Goal: Information Seeking & Learning: Learn about a topic

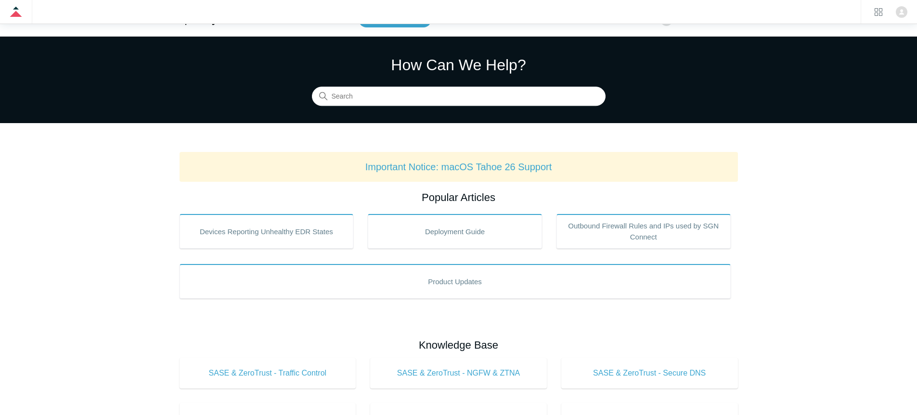
scroll to position [24, 0]
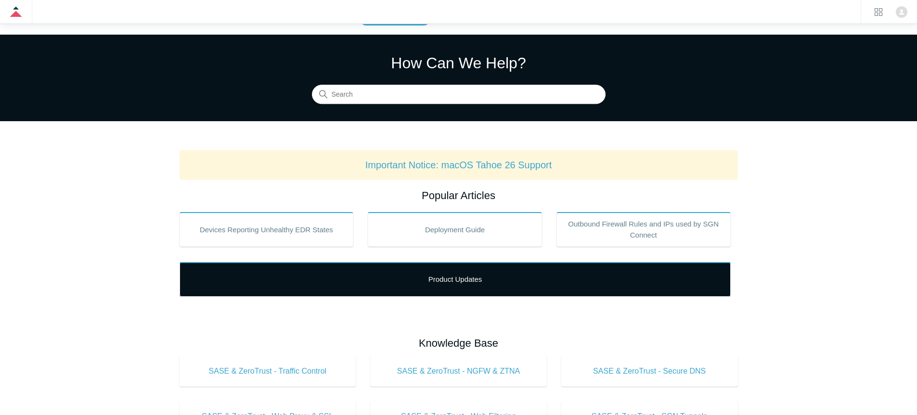
click at [455, 277] on link "Product Updates" at bounding box center [455, 279] width 551 height 35
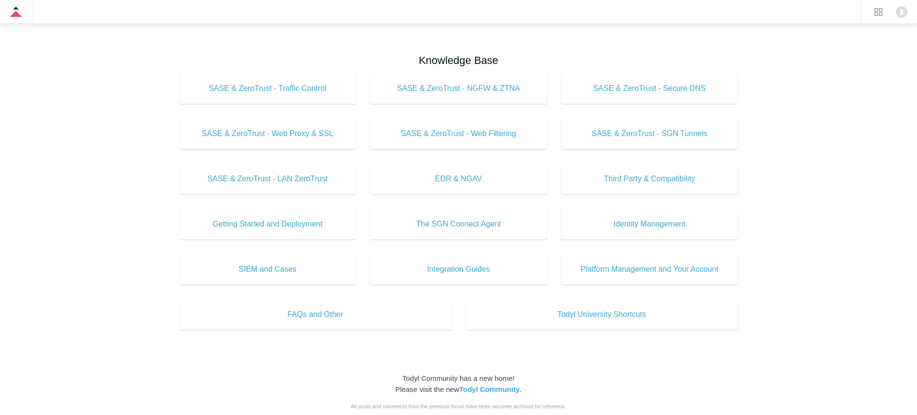
scroll to position [316, 0]
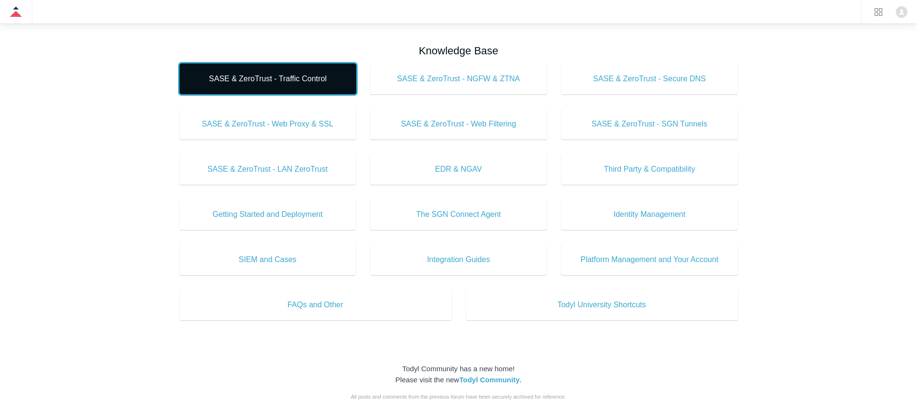
click at [266, 87] on link "SASE & ZeroTrust - Traffic Control" at bounding box center [268, 79] width 177 height 31
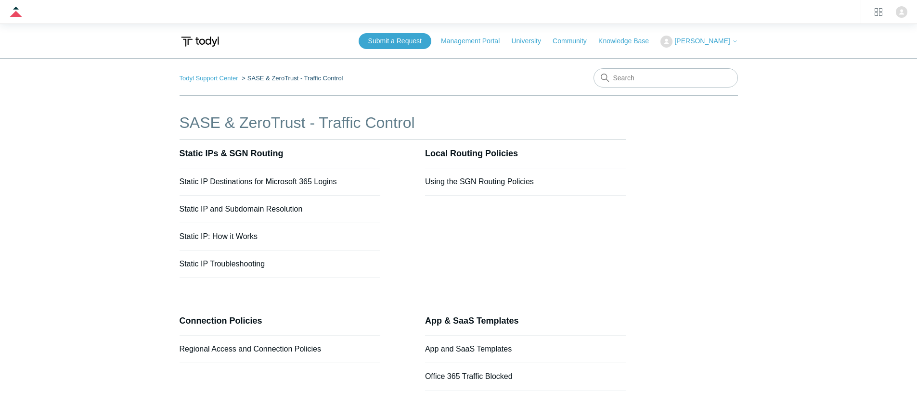
drag, startPoint x: 351, startPoint y: 77, endPoint x: 242, endPoint y: 78, distance: 109.3
click at [242, 78] on nav "Todyl Support Center SASE & ZeroTrust - Traffic Control" at bounding box center [459, 81] width 558 height 27
click at [347, 97] on div "Todyl Support Center SASE & ZeroTrust - Traffic Control SASE & ZeroTrust - Traf…" at bounding box center [459, 243] width 558 height 351
drag, startPoint x: 348, startPoint y: 78, endPoint x: 246, endPoint y: 82, distance: 102.1
click at [246, 82] on nav "Todyl Support Center SASE & ZeroTrust - Traffic Control" at bounding box center [459, 81] width 558 height 27
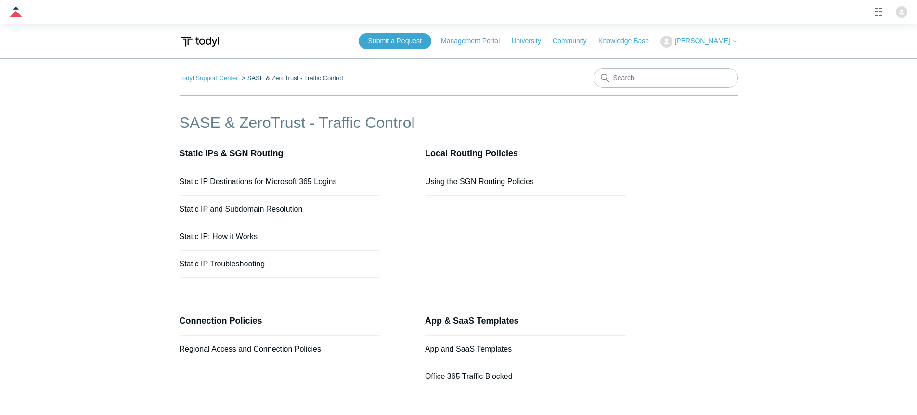
copy li "SASE & ZeroTrust - Traffic Control"
drag, startPoint x: 172, startPoint y: 152, endPoint x: 298, endPoint y: 148, distance: 125.7
click at [298, 148] on main "Todyl Support Center SASE & ZeroTrust - Traffic Control SASE & ZeroTrust - Traf…" at bounding box center [458, 245] width 917 height 374
copy link "Static IPs & SGN Routing"
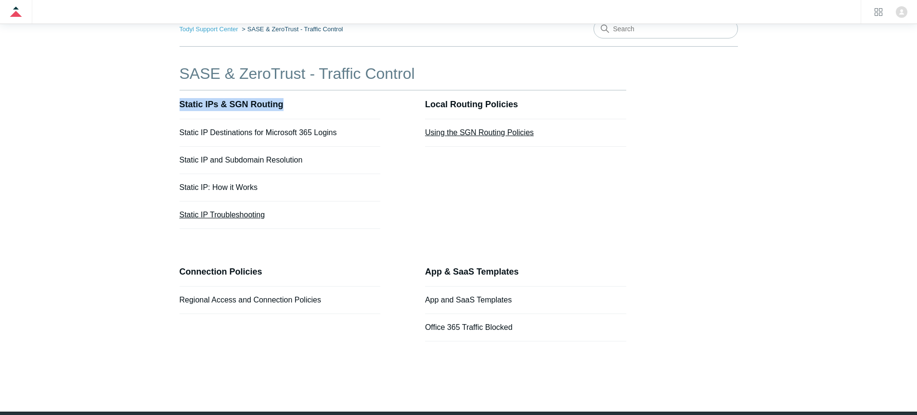
scroll to position [84, 0]
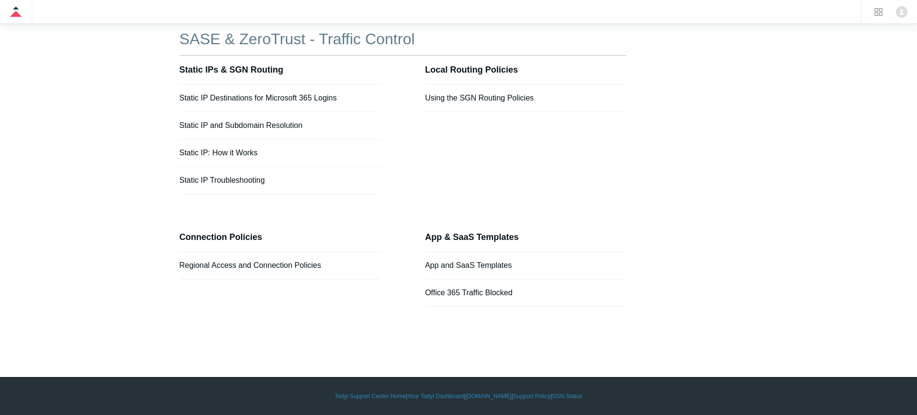
click at [530, 65] on h2 "Local Routing Policies" at bounding box center [525, 70] width 201 height 29
drag, startPoint x: 530, startPoint y: 65, endPoint x: 528, endPoint y: 72, distance: 8.1
click at [530, 65] on h2 "Local Routing Policies" at bounding box center [525, 70] width 201 height 29
copy section "Local Routing Policies"
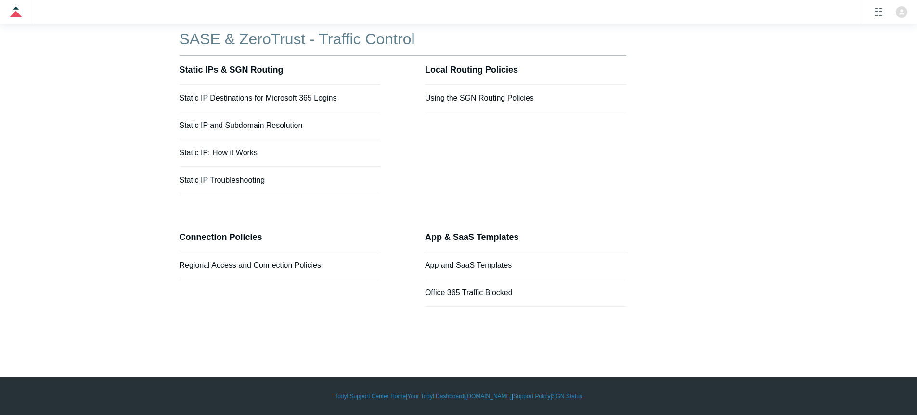
click at [551, 150] on section "Local Routing Policies Using the SGN Routing Policies" at bounding box center [525, 125] width 201 height 139
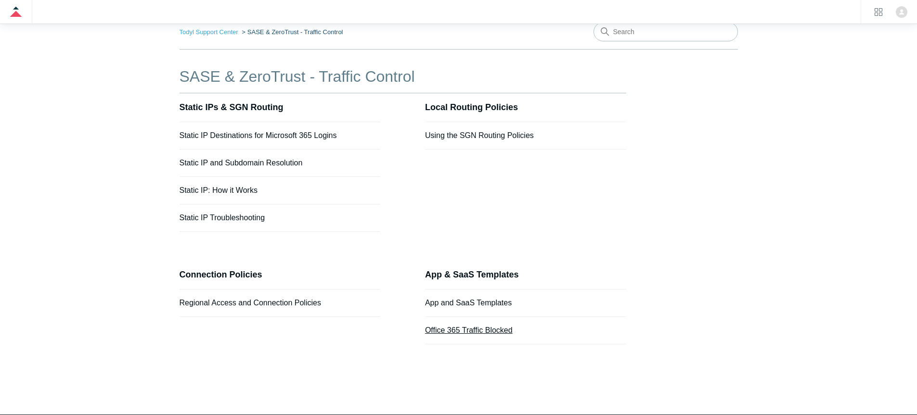
scroll to position [0, 0]
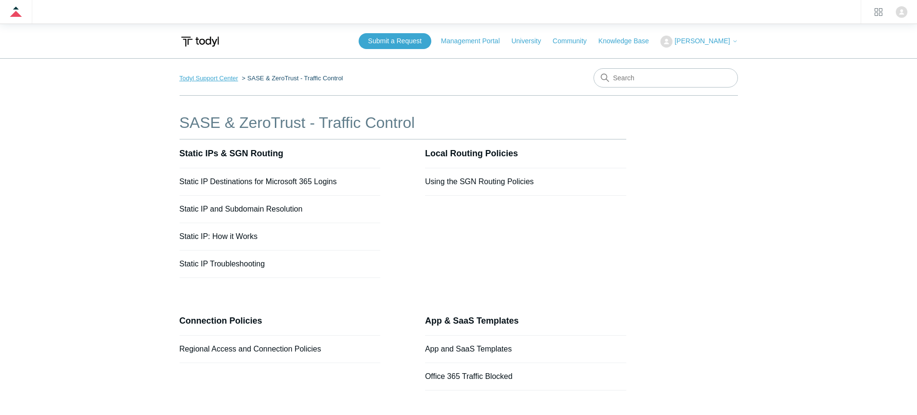
click at [208, 78] on link "Todyl Support Center" at bounding box center [209, 78] width 59 height 7
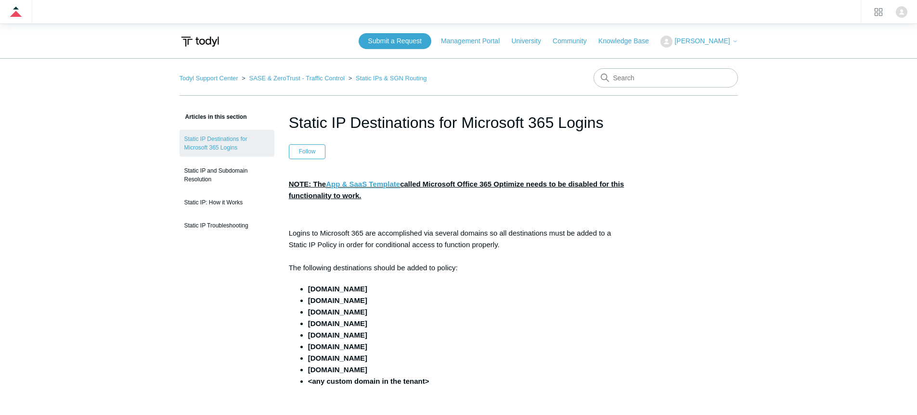
click at [399, 118] on h1 "Static IP Destinations for Microsoft 365 Logins" at bounding box center [459, 122] width 340 height 23
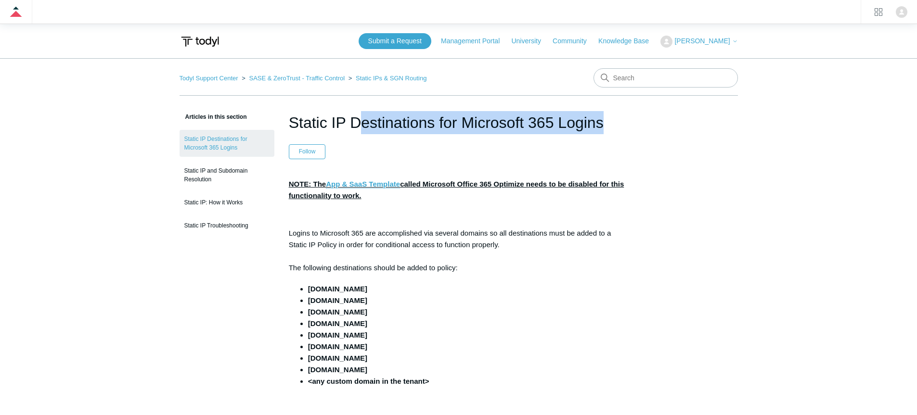
click at [399, 118] on h1 "Static IP Destinations for Microsoft 365 Logins" at bounding box center [459, 122] width 340 height 23
copy header "Static IP Destinations for Microsoft 365 Logins"
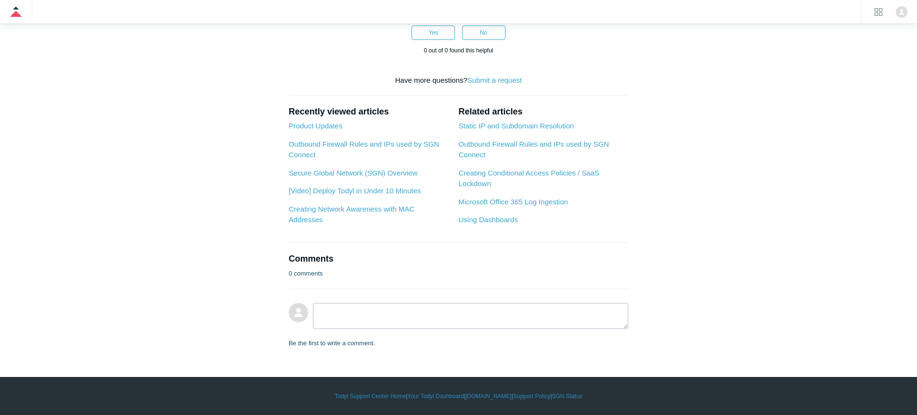
scroll to position [642, 0]
drag, startPoint x: 287, startPoint y: 185, endPoint x: 607, endPoint y: 113, distance: 327.7
copy div "NOTE: The App & SaaS Template called Microsoft Office 365 Optimize needs to be …"
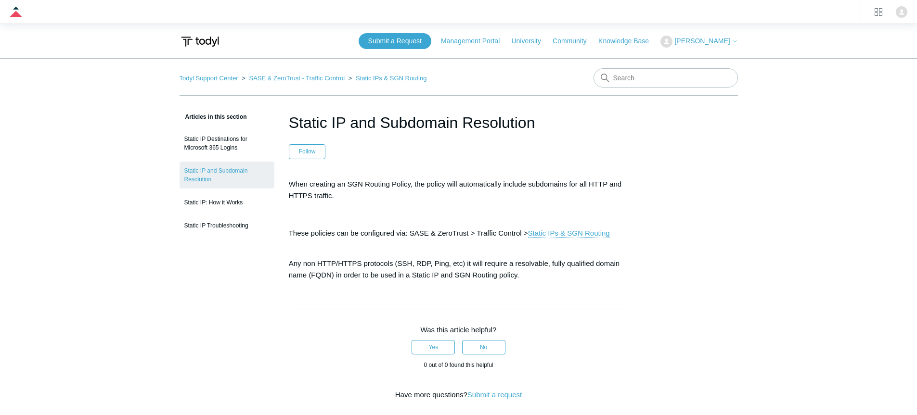
click at [351, 126] on h1 "Static IP and Subdomain Resolution" at bounding box center [459, 122] width 340 height 23
copy header "Static IP and Subdomain Resolution"
click at [395, 167] on article "Static IP and Subdomain Resolution Follow Not yet followed by anyone When creat…" at bounding box center [458, 360] width 369 height 498
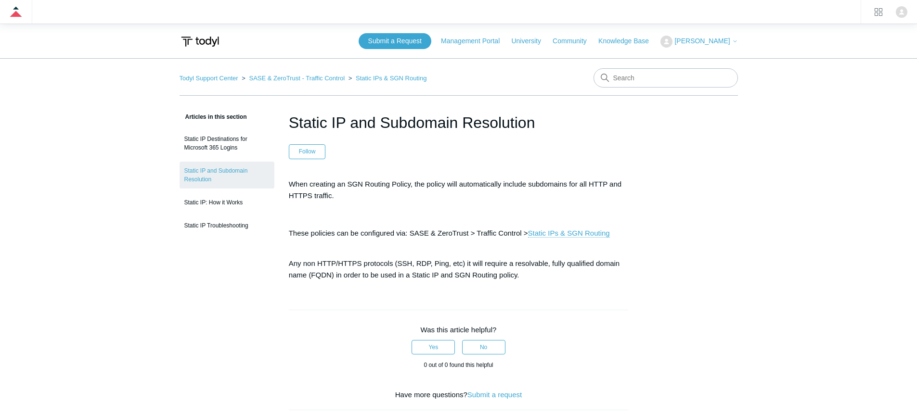
click at [399, 183] on p "When creating an SGN Routing Policy, the policy will automatically include subd…" at bounding box center [459, 190] width 340 height 23
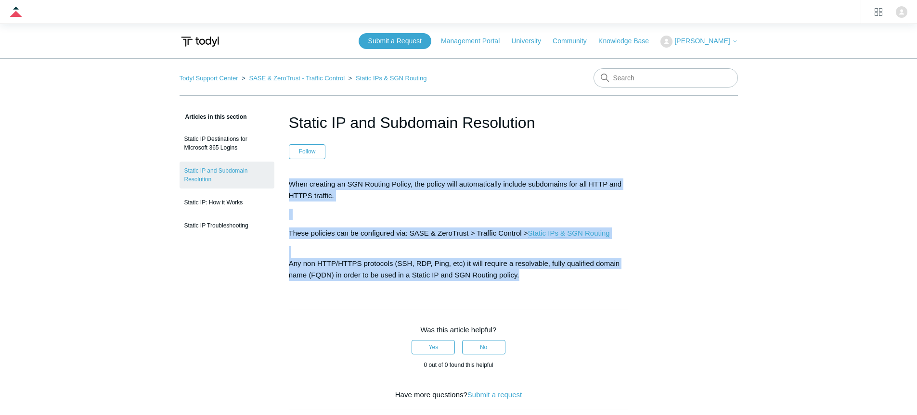
drag, startPoint x: 399, startPoint y: 183, endPoint x: 469, endPoint y: 272, distance: 113.5
click at [469, 272] on div "When creating an SGN Routing Policy, the policy will automatically include subd…" at bounding box center [459, 230] width 340 height 103
copy article "When creating an SGN Routing Policy, the policy will automatically include subd…"
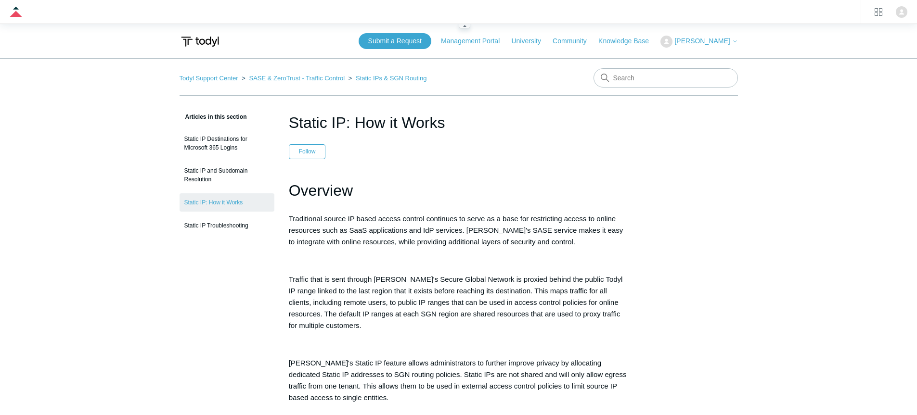
click at [405, 112] on h1 "Static IP: How it Works" at bounding box center [459, 122] width 340 height 23
click at [335, 189] on h1 "Overview" at bounding box center [459, 191] width 340 height 25
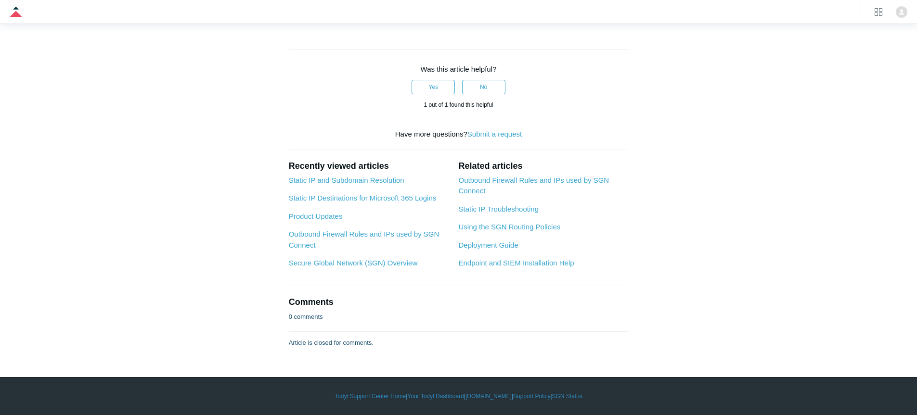
scroll to position [2081, 0]
drag, startPoint x: 335, startPoint y: 189, endPoint x: 439, endPoint y: 182, distance: 104.2
copy article "Loremips Dolorsitame consec AD elits doeius tempori utlaboree do magna al e adm…"
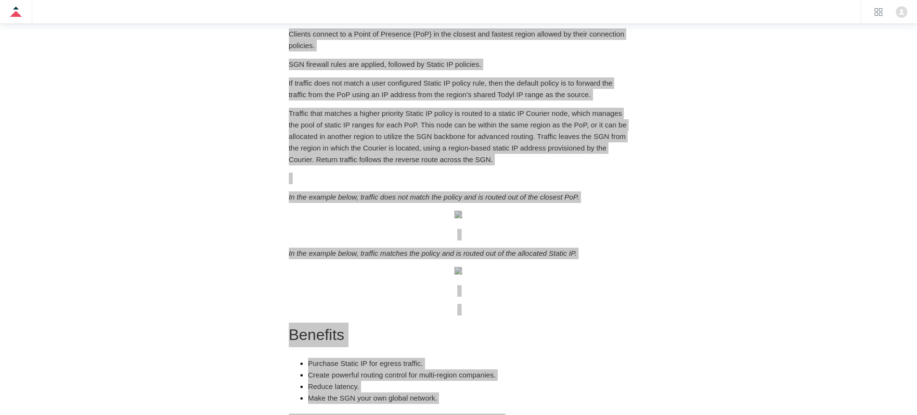
scroll to position [21, 0]
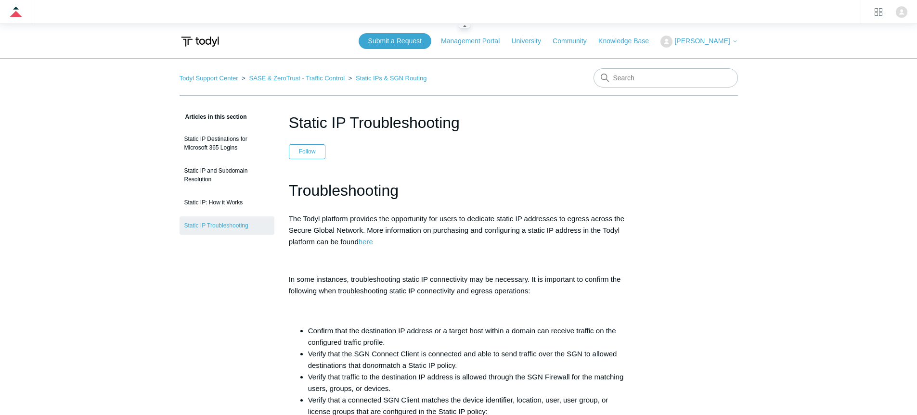
click at [370, 112] on h1 "Static IP Troubleshooting" at bounding box center [459, 122] width 340 height 23
click at [300, 183] on h1 "Troubleshooting" at bounding box center [459, 191] width 340 height 25
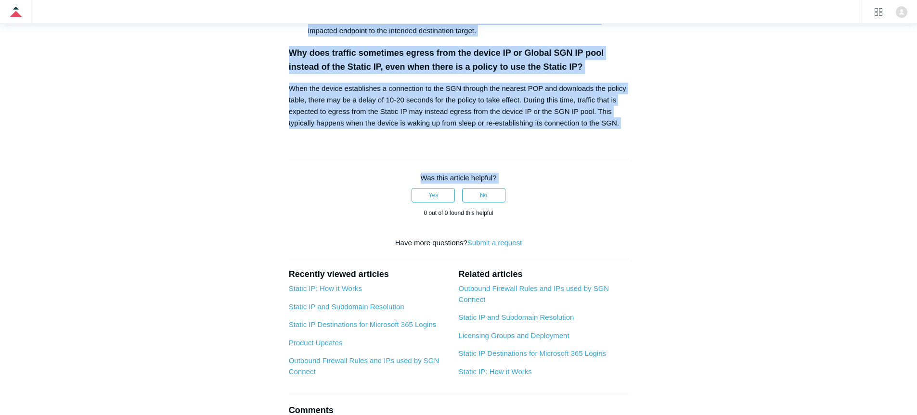
scroll to position [612, 0]
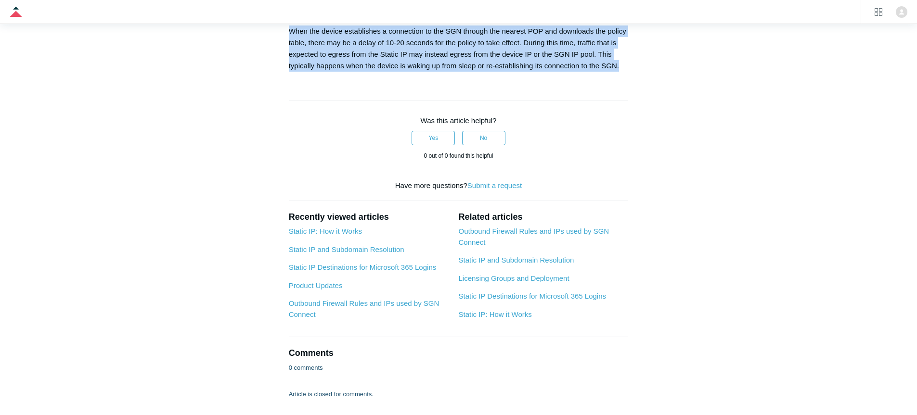
drag, startPoint x: 300, startPoint y: 183, endPoint x: 351, endPoint y: 86, distance: 110.0
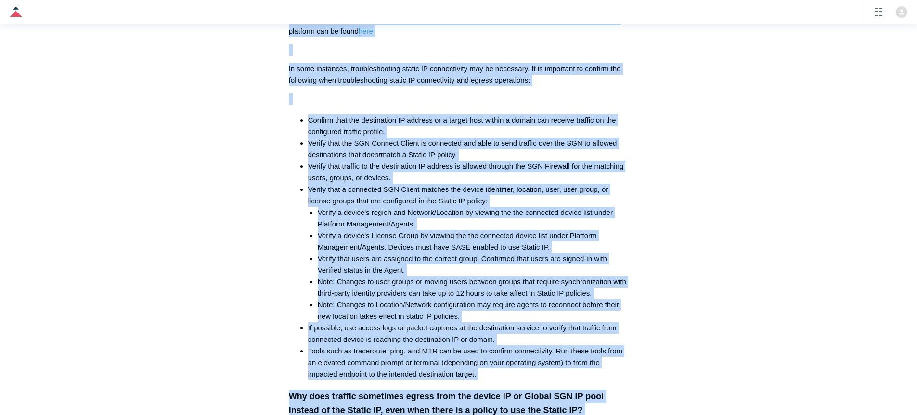
scroll to position [0, 0]
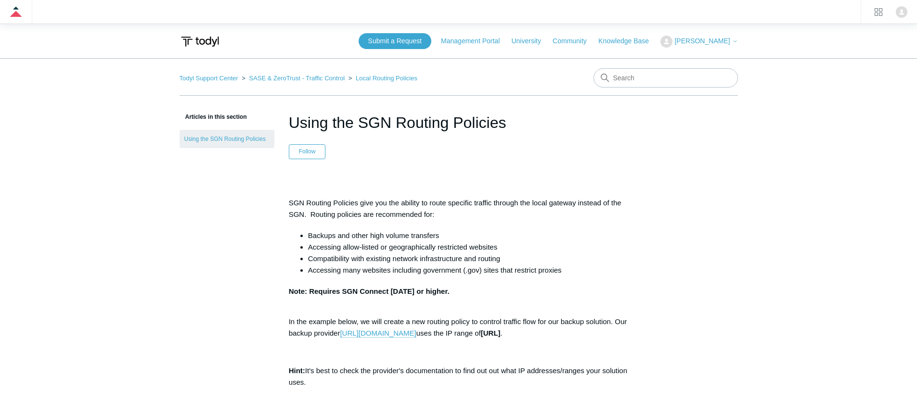
click at [324, 203] on p "SGN Routing Policies give you the ability to route specific traffic through the…" at bounding box center [459, 208] width 340 height 23
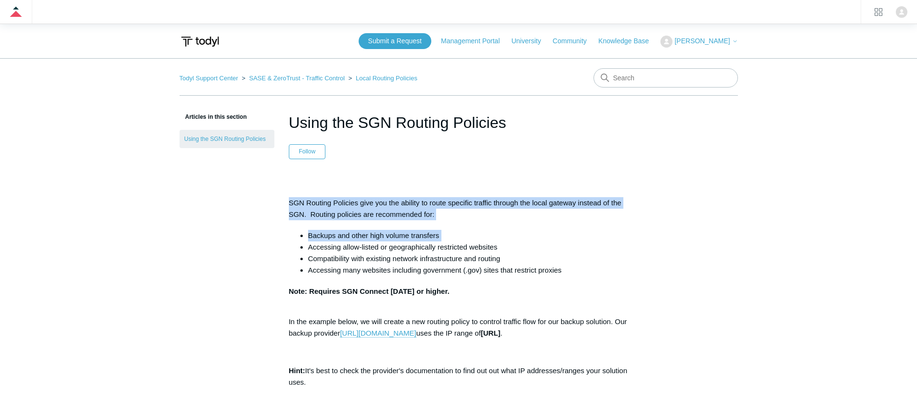
scroll to position [2, 0]
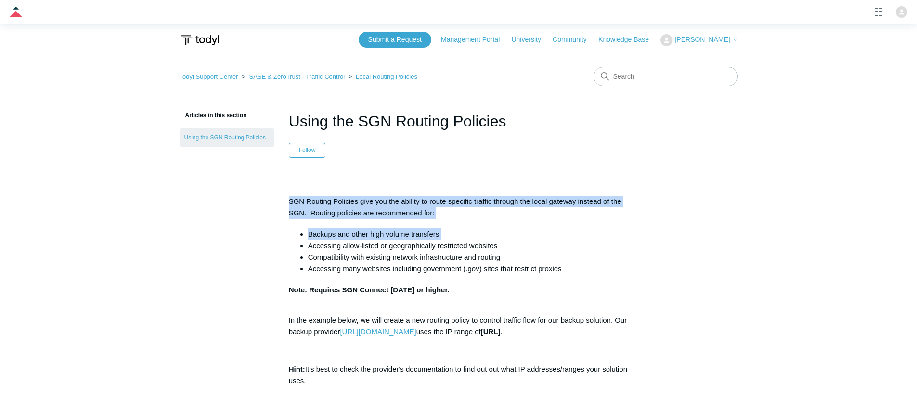
drag, startPoint x: 324, startPoint y: 203, endPoint x: 424, endPoint y: 194, distance: 100.6
click at [433, 225] on div "SGN Routing Policies give you the ability to route specific traffic through the…" at bounding box center [459, 235] width 340 height 79
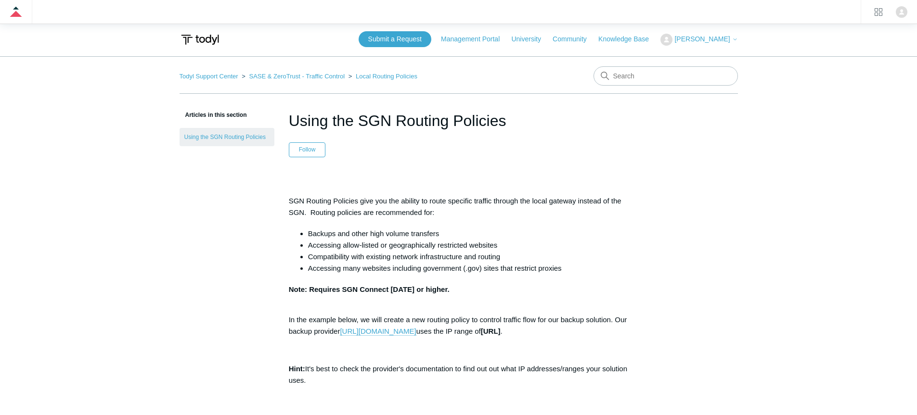
click at [413, 112] on h1 "Using the SGN Routing Policies" at bounding box center [459, 120] width 340 height 23
click at [414, 112] on h1 "Using the SGN Routing Policies" at bounding box center [459, 120] width 340 height 23
copy header "Using the SGN Routing Policies"
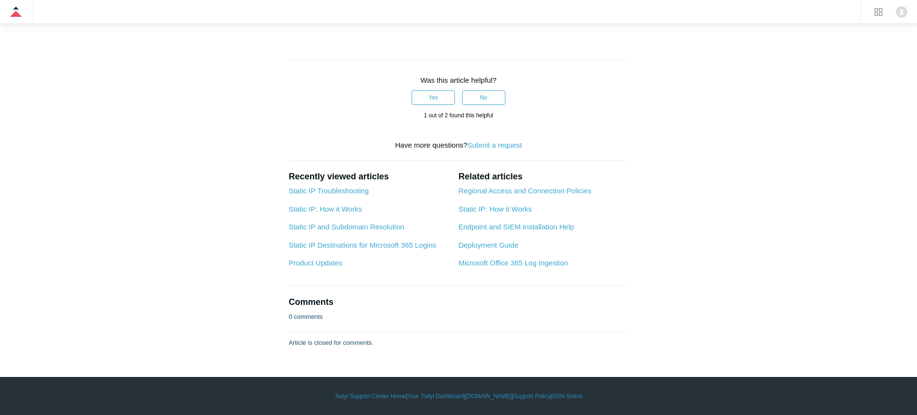
scroll to position [1001, 0]
drag, startPoint x: 361, startPoint y: 193, endPoint x: 520, endPoint y: 52, distance: 212.5
copy div "SGN Routing Policies give you the ability to route specific traffic through the…"
drag, startPoint x: 179, startPoint y: 246, endPoint x: 184, endPoint y: 244, distance: 6.3
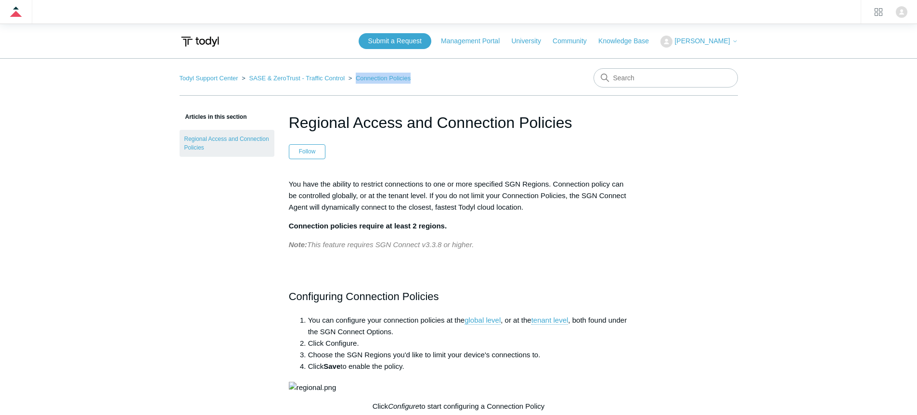
drag, startPoint x: 418, startPoint y: 79, endPoint x: 345, endPoint y: 82, distance: 72.7
click at [345, 82] on nav "Todyl Support Center SASE & ZeroTrust - Traffic Control Connection Policies" at bounding box center [459, 81] width 558 height 27
copy link "Connection Policies"
click at [384, 125] on h1 "Regional Access and Connection Policies" at bounding box center [459, 122] width 340 height 23
click at [383, 125] on h1 "Regional Access and Connection Policies" at bounding box center [459, 122] width 340 height 23
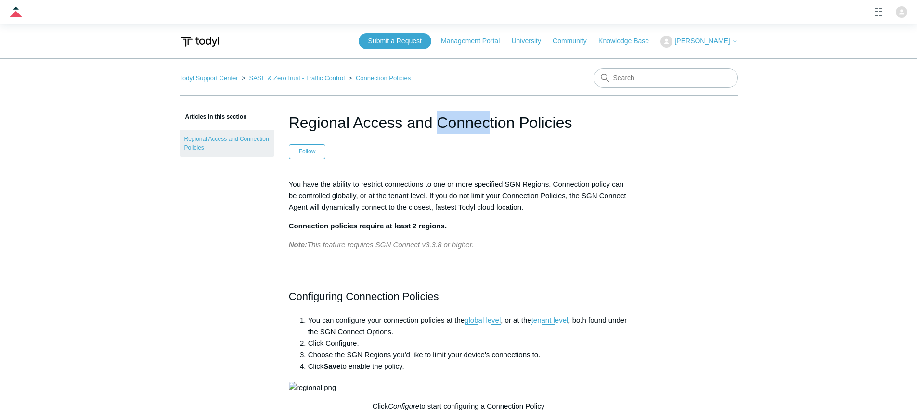
click at [383, 125] on h1 "Regional Access and Connection Policies" at bounding box center [459, 122] width 340 height 23
click at [471, 127] on h1 "Regional Access and Connection Policies" at bounding box center [459, 122] width 340 height 23
copy header "Regional Access and Connection Policies"
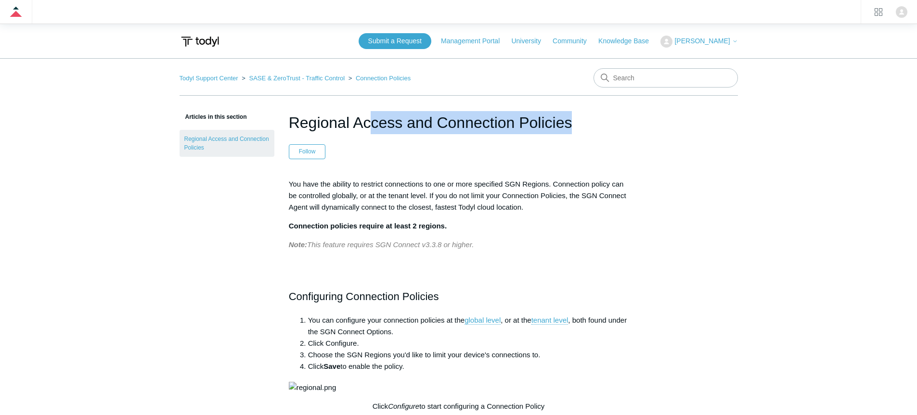
click at [416, 189] on p "You have the ability to restrict connections to one or more specified SGN Regio…" at bounding box center [459, 196] width 340 height 35
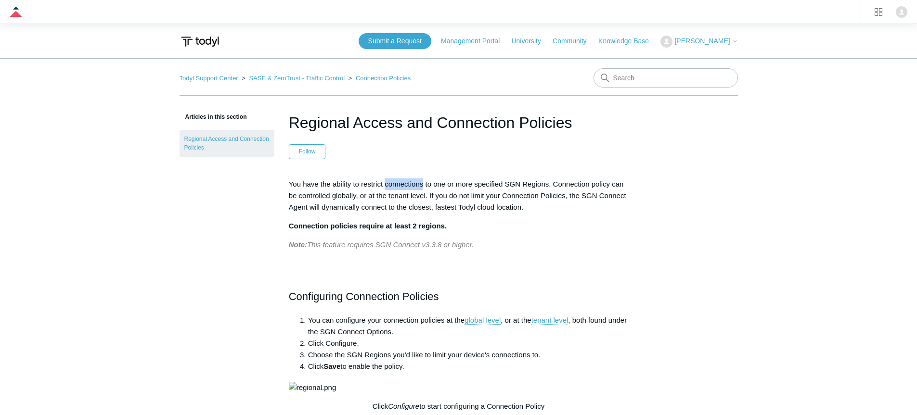
click at [416, 189] on p "You have the ability to restrict connections to one or more specified SGN Regio…" at bounding box center [459, 196] width 340 height 35
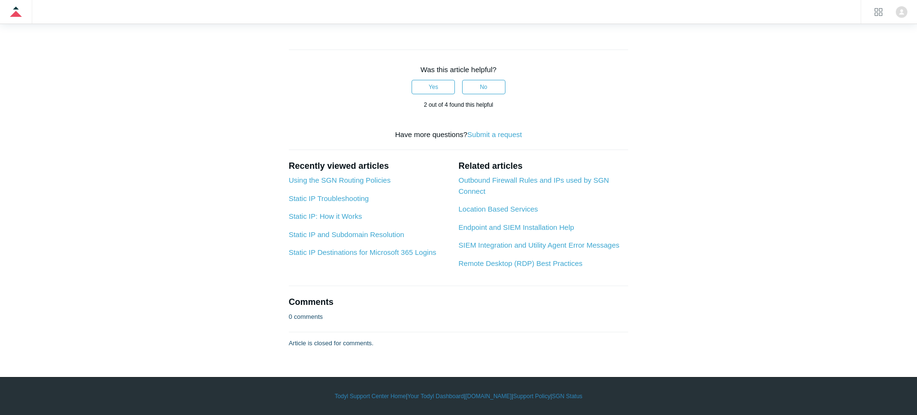
scroll to position [670, 0]
drag, startPoint x: 416, startPoint y: 189, endPoint x: 507, endPoint y: 125, distance: 111.3
copy div "You have the ability to restrict connections to one or more specified SGN Regio…"
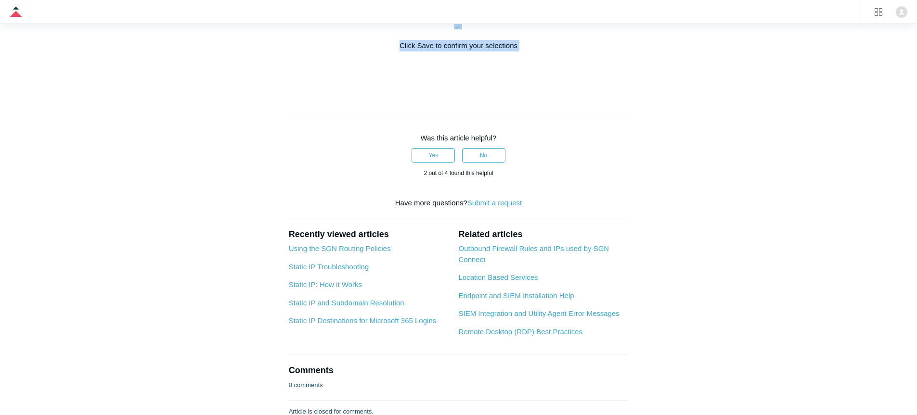
scroll to position [202, 0]
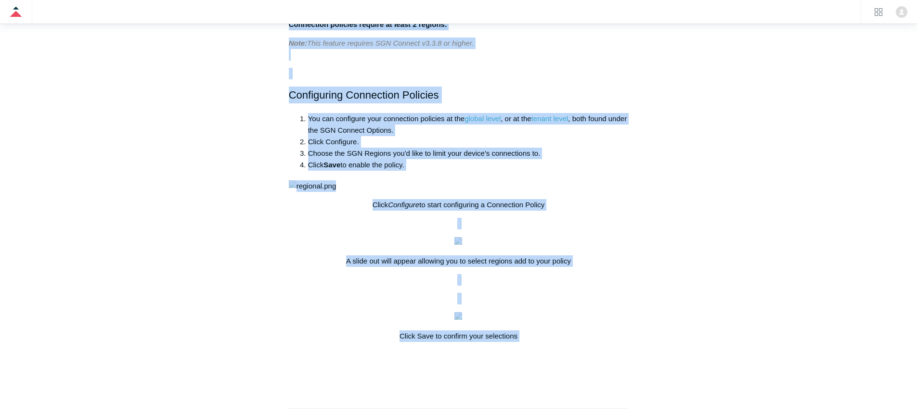
click at [649, 122] on div "Articles in this section Regional Access and Connection Policies Regional Acces…" at bounding box center [459, 308] width 558 height 798
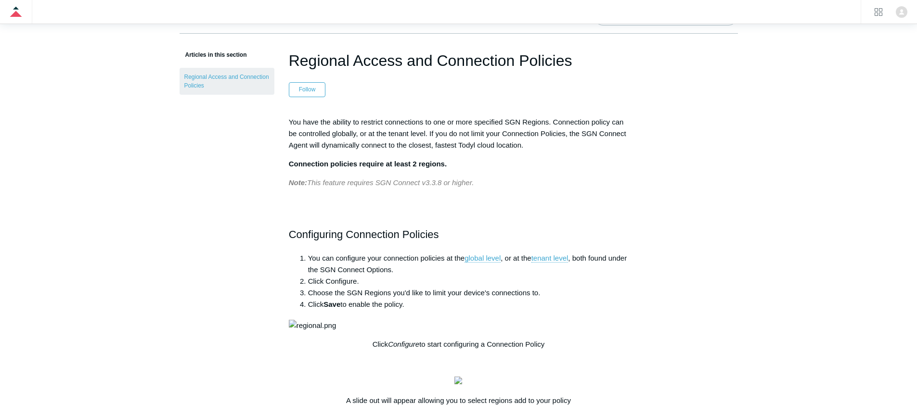
scroll to position [0, 0]
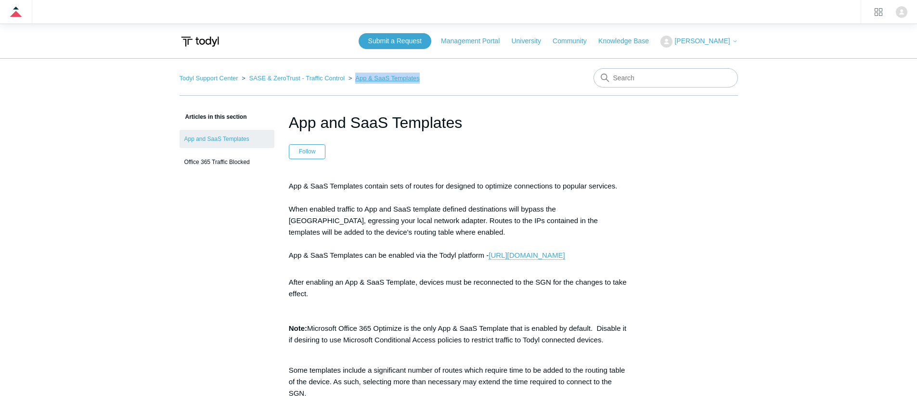
drag, startPoint x: 411, startPoint y: 79, endPoint x: 344, endPoint y: 81, distance: 66.5
click at [344, 81] on nav "Todyl Support Center SASE & ZeroTrust - Traffic Control App & SaaS Templates" at bounding box center [459, 81] width 558 height 27
copy link "App & SaaS Templates"
click at [400, 124] on h1 "App and SaaS Templates" at bounding box center [459, 122] width 340 height 23
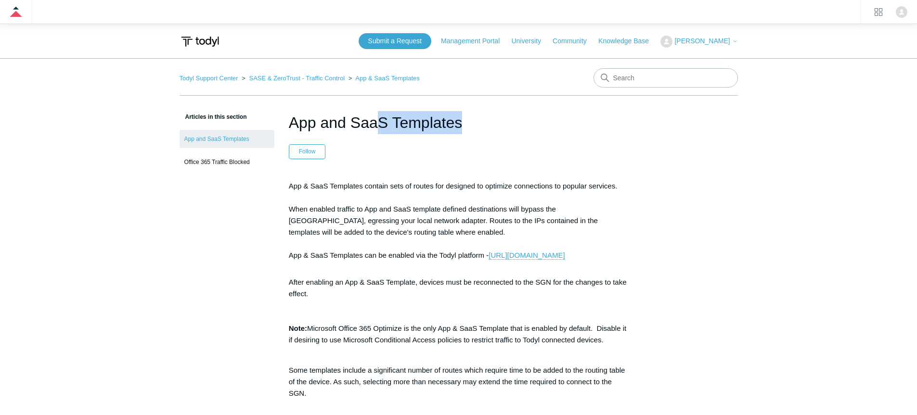
click at [400, 124] on h1 "App and SaaS Templates" at bounding box center [459, 122] width 340 height 23
copy header "App and SaaS Templates"
click at [453, 190] on div "App & SaaS Templates contain sets of routes for designed to optimize connection…" at bounding box center [459, 220] width 340 height 83
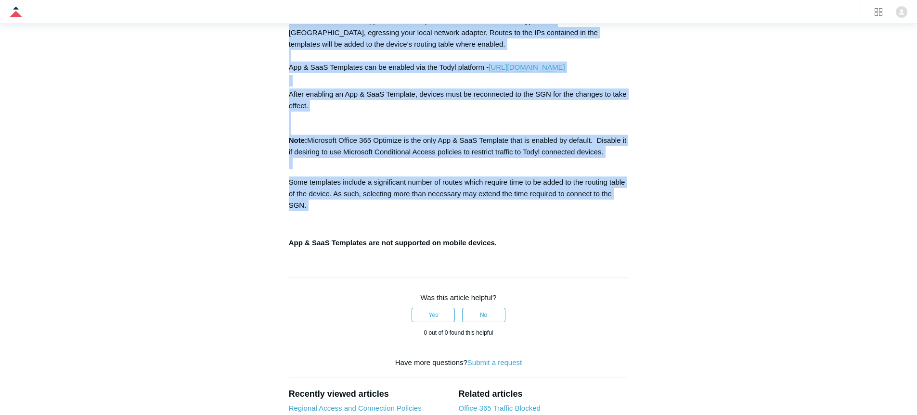
scroll to position [200, 0]
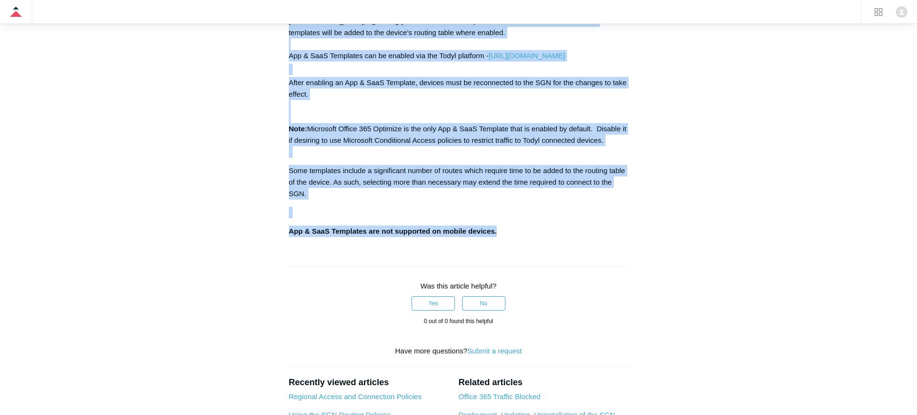
drag, startPoint x: 453, startPoint y: 190, endPoint x: 480, endPoint y: 238, distance: 54.8
click at [480, 237] on div "App & SaaS Templates contain sets of routes for designed to optimize connection…" at bounding box center [459, 108] width 340 height 259
copy article "App & SaaS Templates contain sets of routes for designed to optimize connection…"
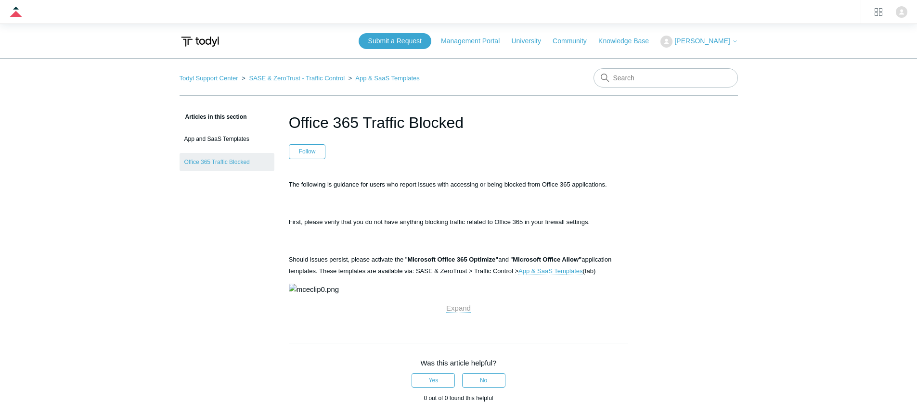
click at [431, 121] on h1 "Office 365 Traffic Blocked" at bounding box center [459, 122] width 340 height 23
click at [430, 121] on h1 "Office 365 Traffic Blocked" at bounding box center [459, 122] width 340 height 23
copy header "Office 365 Traffic Blocked"
click at [429, 172] on article "Office 365 Traffic Blocked Follow Not yet followed by anyone The following is g…" at bounding box center [458, 376] width 369 height 531
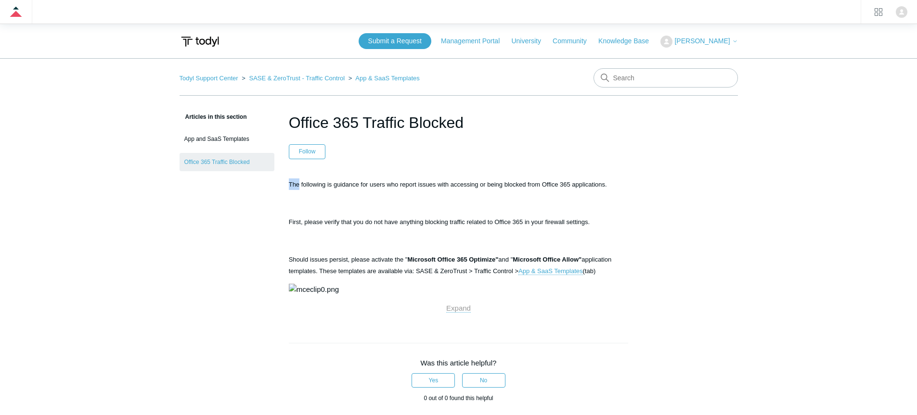
click at [429, 172] on article "Office 365 Traffic Blocked Follow Not yet followed by anyone The following is g…" at bounding box center [458, 376] width 369 height 531
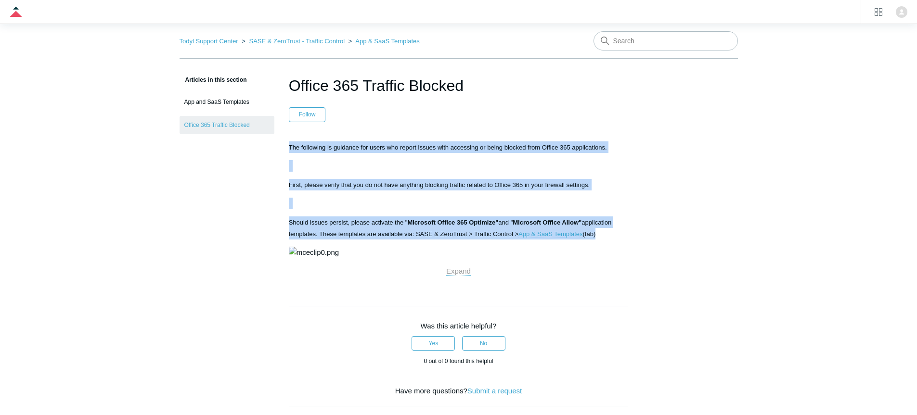
scroll to position [81, 0]
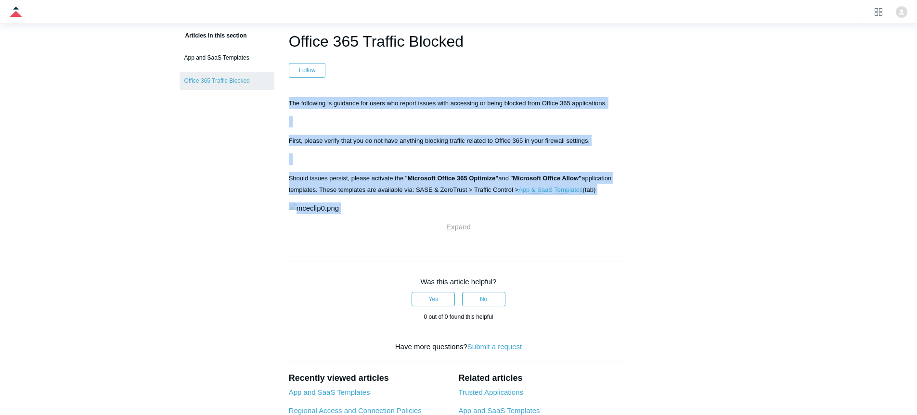
drag, startPoint x: 429, startPoint y: 172, endPoint x: 518, endPoint y: 240, distance: 110.9
click at [518, 240] on article "Office 365 Traffic Blocked Follow Not yet followed by anyone The following is g…" at bounding box center [458, 295] width 369 height 531
copy div "The following is guidance for users who report issues with accessing or being b…"
click at [463, 231] on span "Expand" at bounding box center [458, 227] width 25 height 8
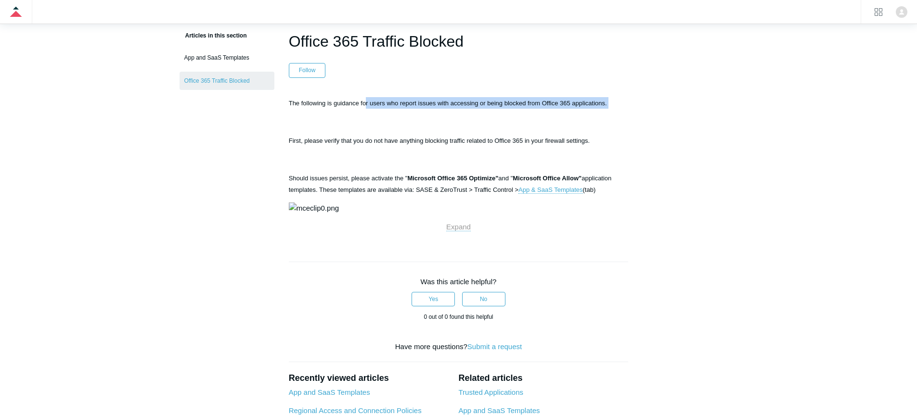
click at [367, 102] on span "The following is guidance for users who report issues with accessing or being b…" at bounding box center [448, 103] width 318 height 7
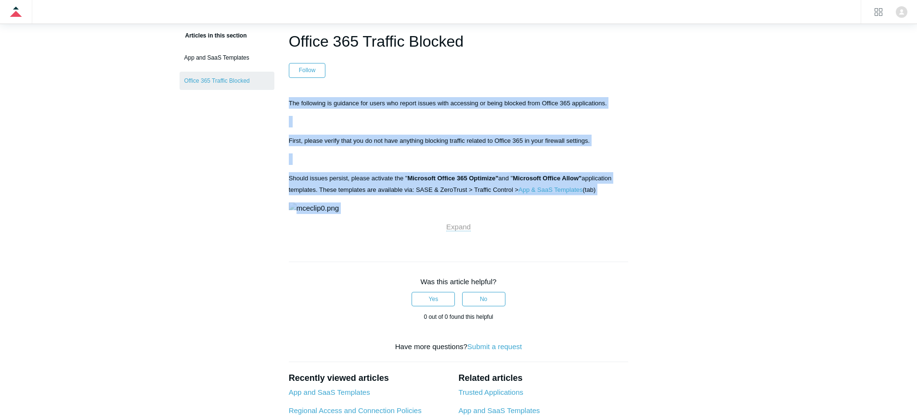
drag, startPoint x: 367, startPoint y: 102, endPoint x: 450, endPoint y: 213, distance: 138.4
click at [450, 213] on div "The following is guidance for users who report issues with accessing or being b…" at bounding box center [459, 165] width 340 height 136
copy div "The following is guidance for users who report issues with accessing or being b…"
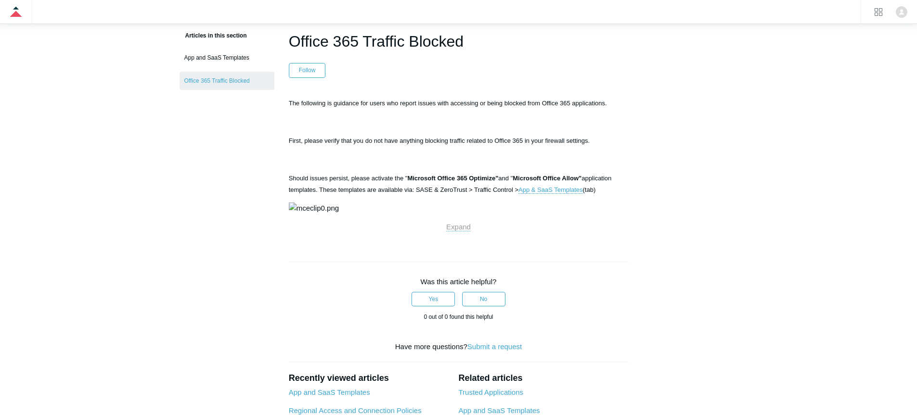
click at [154, 230] on main "Todyl Support Center SASE & ZeroTrust - Traffic Control App & SaaS Templates Ar…" at bounding box center [458, 269] width 917 height 584
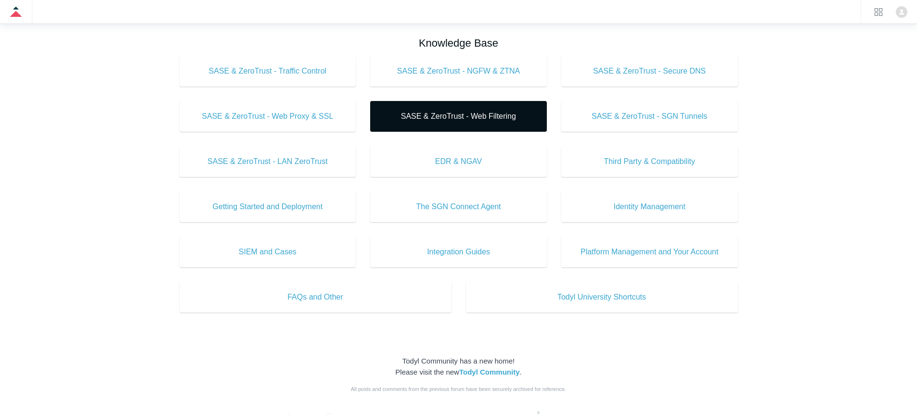
scroll to position [325, 0]
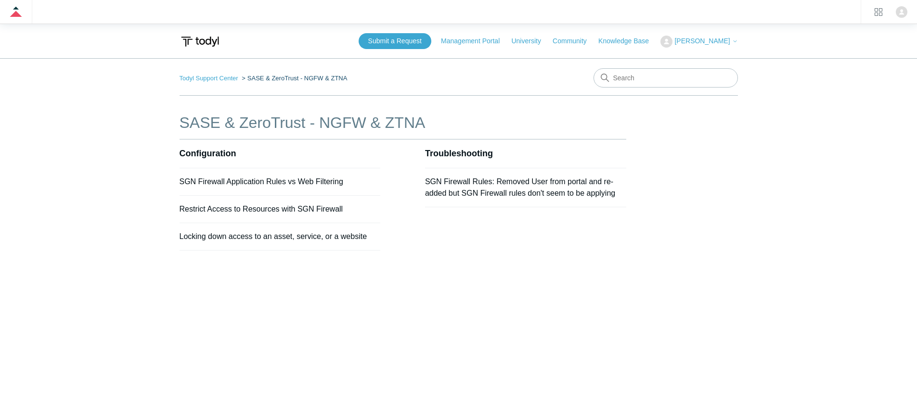
click at [175, 126] on main "Todyl Support Center SASE & ZeroTrust - NGFW & ZTNA SASE & ZeroTrust - NGFW & Z…" at bounding box center [458, 245] width 917 height 374
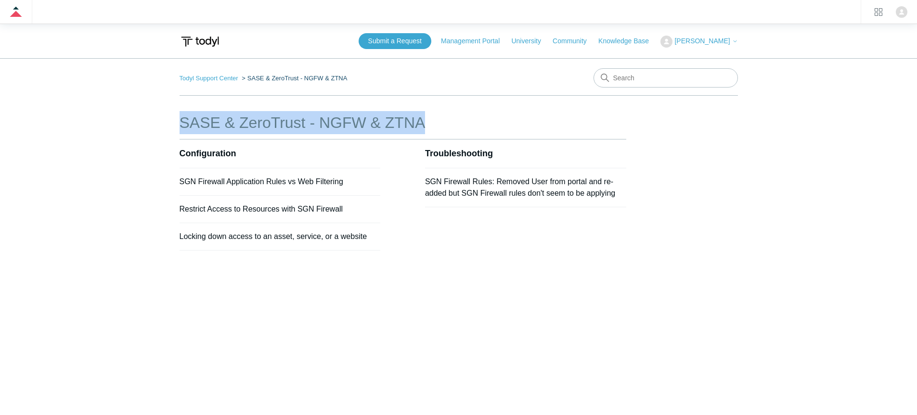
click at [175, 126] on main "Todyl Support Center SASE & ZeroTrust - NGFW & ZTNA SASE & ZeroTrust - NGFW & Z…" at bounding box center [458, 245] width 917 height 374
copy div "SASE & ZeroTrust - NGFW & ZTNA"
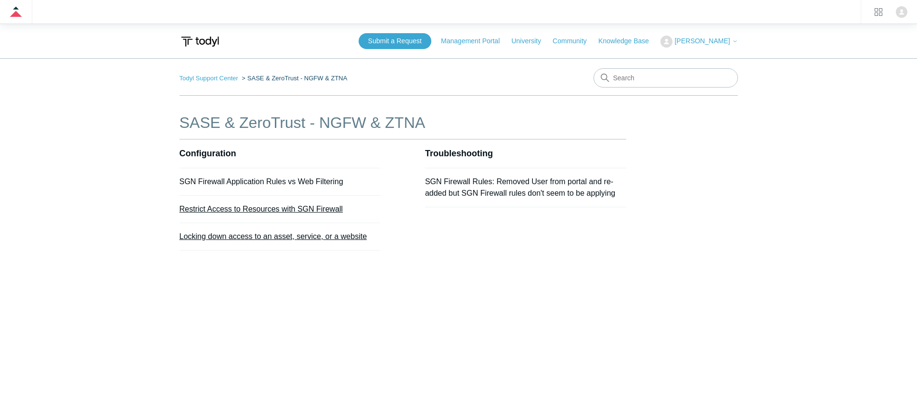
scroll to position [2, 0]
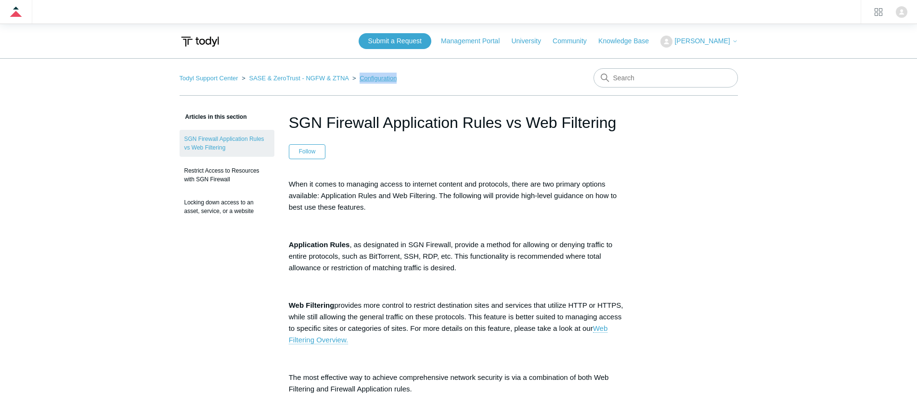
drag, startPoint x: 384, startPoint y: 78, endPoint x: 348, endPoint y: 78, distance: 36.1
click at [348, 78] on nav "Todyl Support Center SASE & ZeroTrust - NGFW & ZTNA Configuration" at bounding box center [459, 81] width 558 height 27
copy link "Configuration"
click at [453, 118] on h1 "SGN Firewall Application Rules vs Web Filtering" at bounding box center [459, 122] width 340 height 23
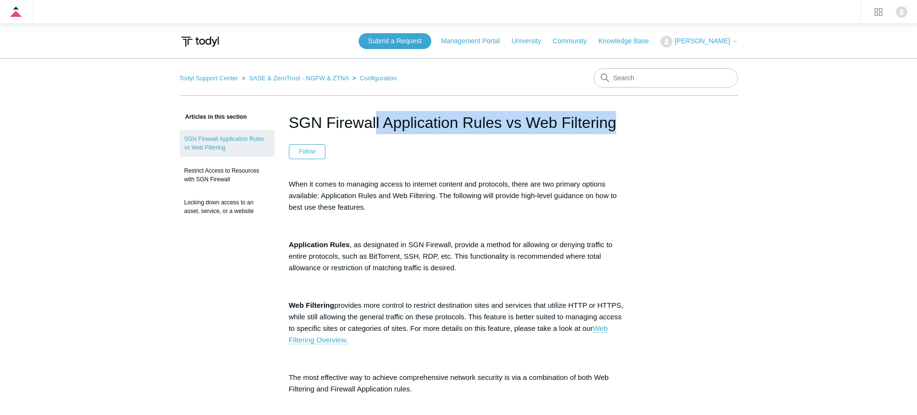
click at [454, 118] on h1 "SGN Firewall Application Rules vs Web Filtering" at bounding box center [459, 122] width 340 height 23
copy header "SGN Firewall Application Rules vs Web Filtering"
click at [441, 190] on p "When it comes to managing access to internet content and protocols, there are t…" at bounding box center [459, 196] width 340 height 35
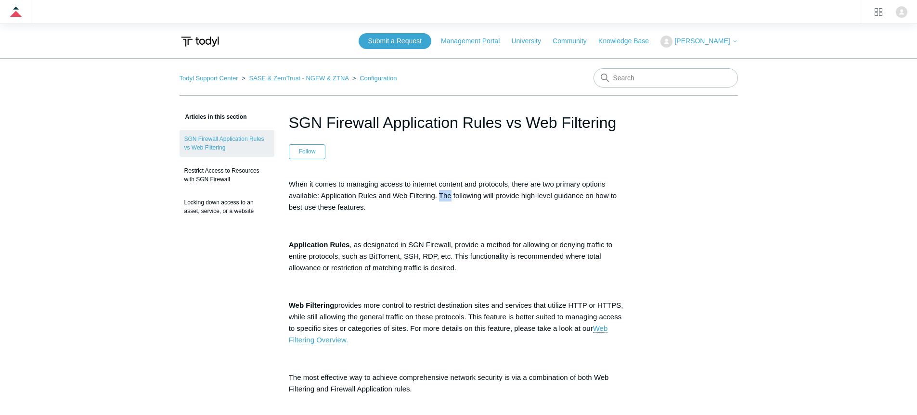
click at [441, 190] on p "When it comes to managing access to internet content and protocols, there are t…" at bounding box center [459, 196] width 340 height 35
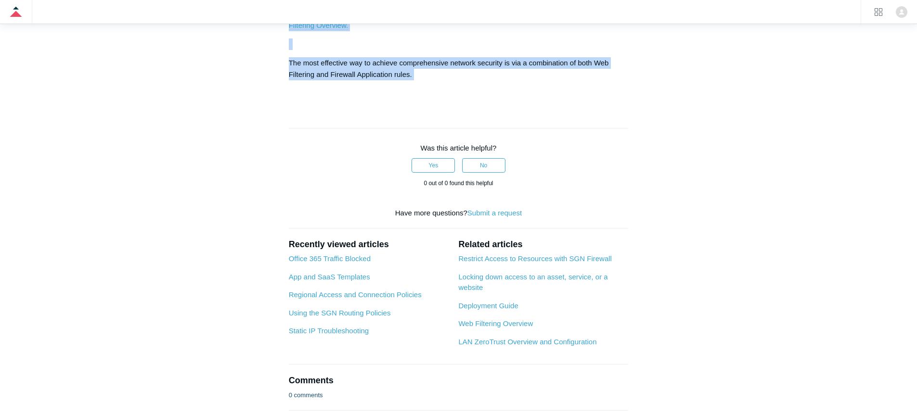
scroll to position [206, 0]
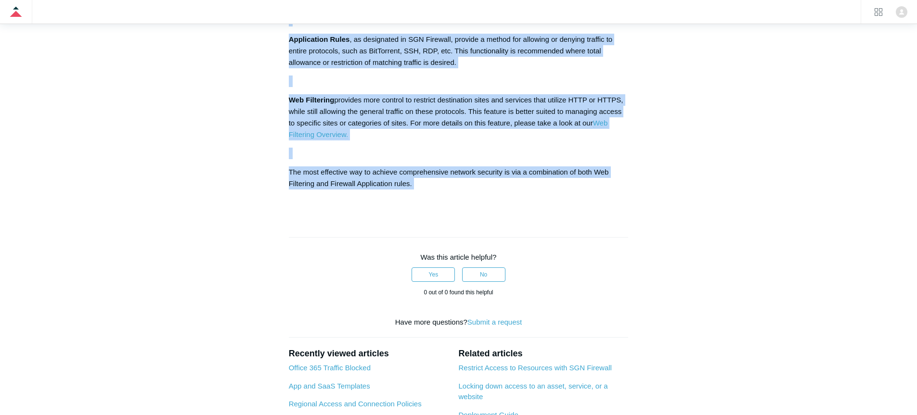
drag, startPoint x: 441, startPoint y: 190, endPoint x: 458, endPoint y: 188, distance: 17.5
click at [458, 188] on div "When it comes to managing access to internet content and protocols, there are t…" at bounding box center [459, 90] width 340 height 235
copy div "When it comes to managing access to internet content and protocols, there are t…"
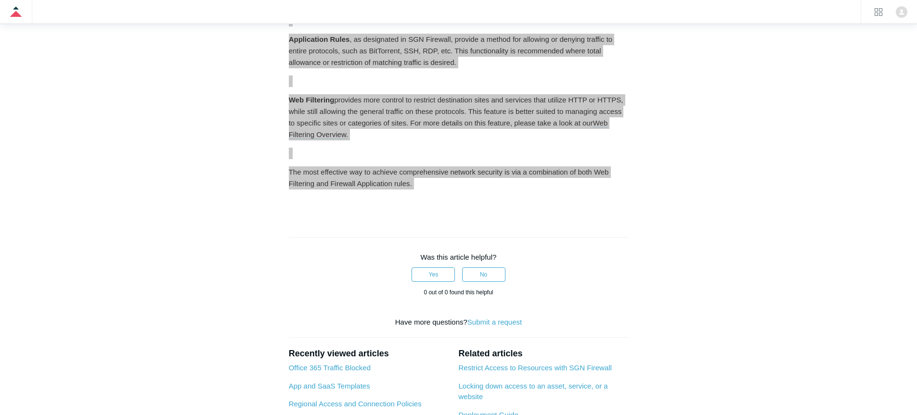
scroll to position [0, 0]
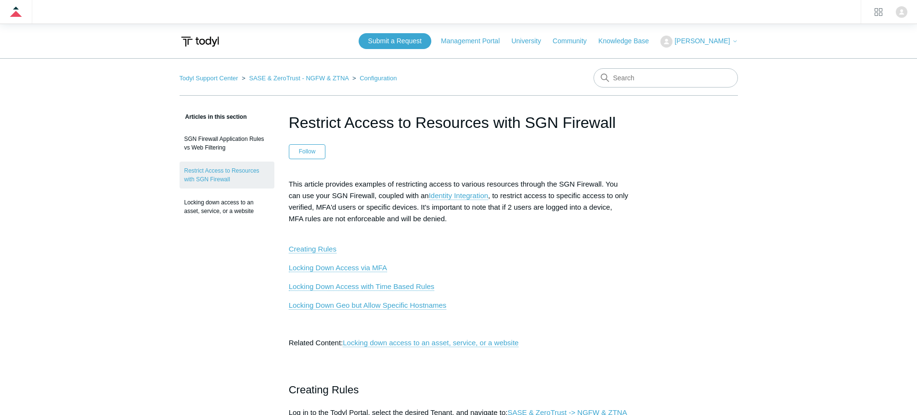
click at [404, 113] on h1 "Restrict Access to Resources with SGN Firewall" at bounding box center [459, 122] width 340 height 23
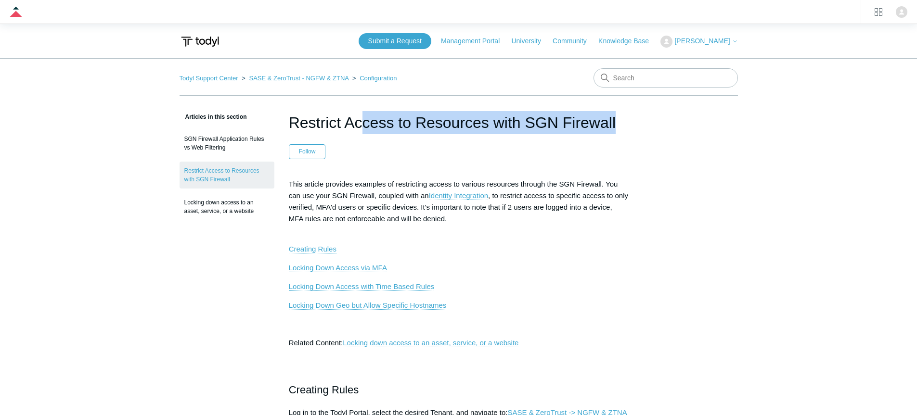
click at [404, 113] on h1 "Restrict Access to Resources with SGN Firewall" at bounding box center [459, 122] width 340 height 23
copy header "Restrict Access to Resources with SGN Firewall"
click at [387, 119] on h1 "Restrict Access to Resources with SGN Firewall" at bounding box center [459, 122] width 340 height 23
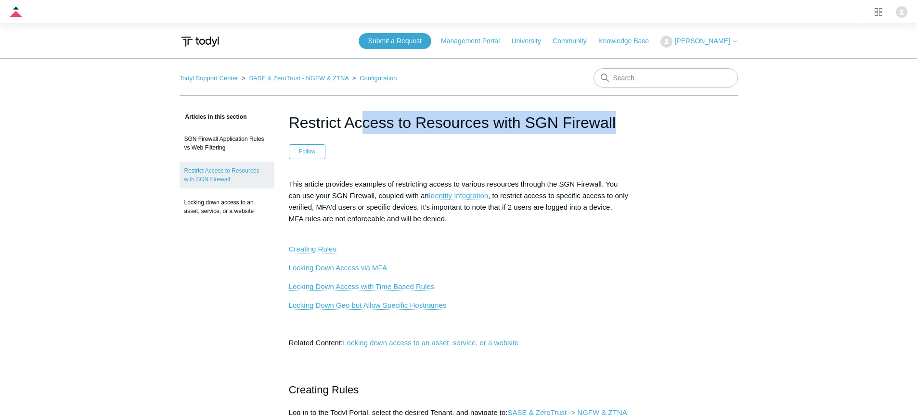
copy header "Restrict Access to Resources with SGN Firewall"
click at [468, 184] on p "This article provides examples of restricting access to various resources throu…" at bounding box center [459, 208] width 340 height 58
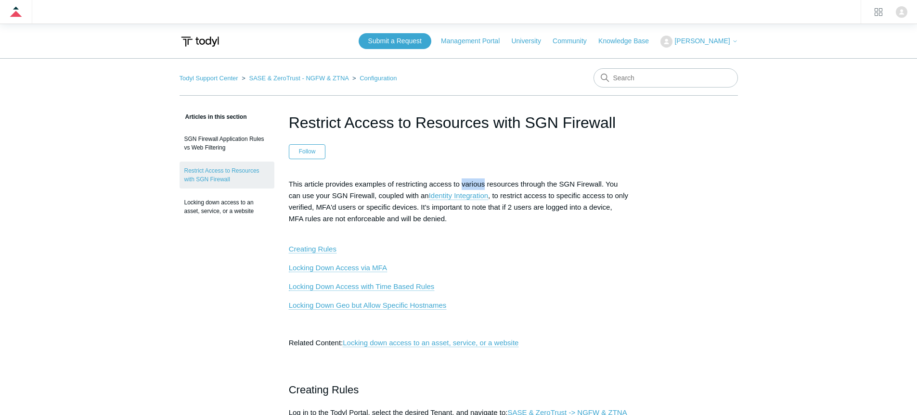
click at [468, 184] on p "This article provides examples of restricting access to various resources throu…" at bounding box center [459, 208] width 340 height 58
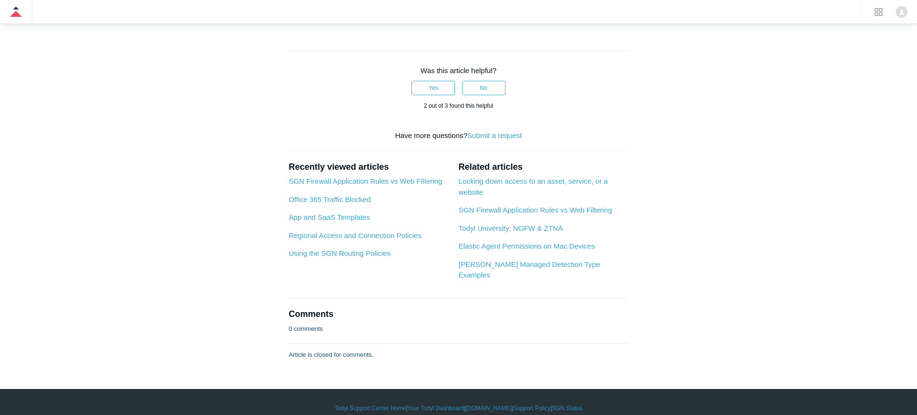
scroll to position [1644, 0]
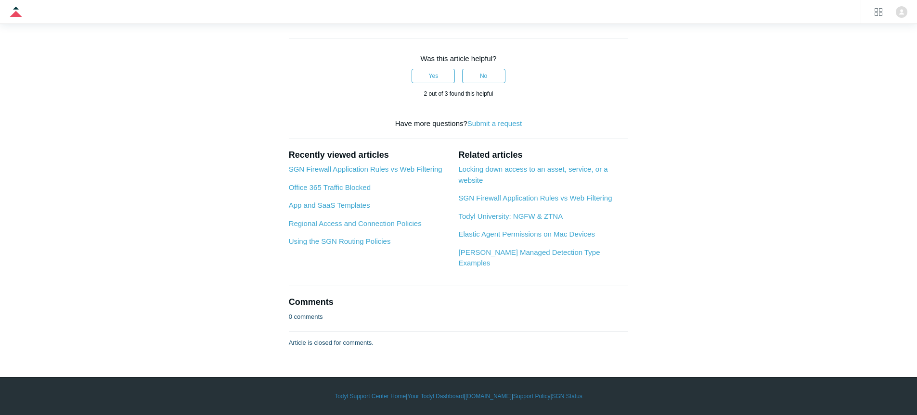
drag, startPoint x: 468, startPoint y: 184, endPoint x: 446, endPoint y: 69, distance: 117.2
copy div "This article provides examples of restricting access to various resources throu…"
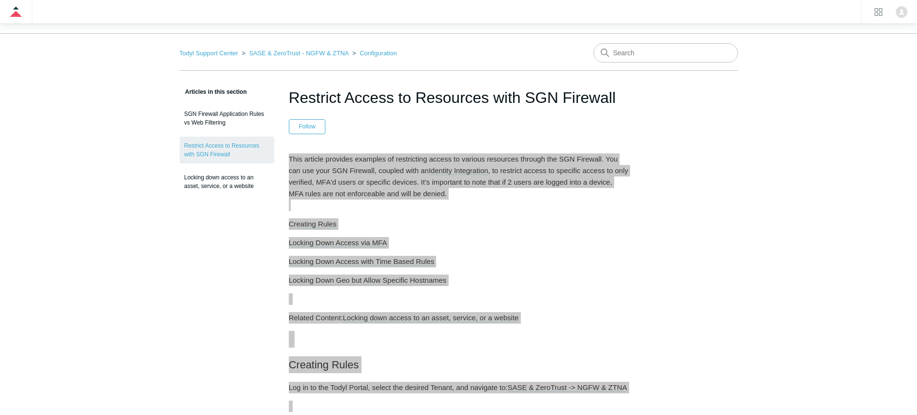
scroll to position [0, 0]
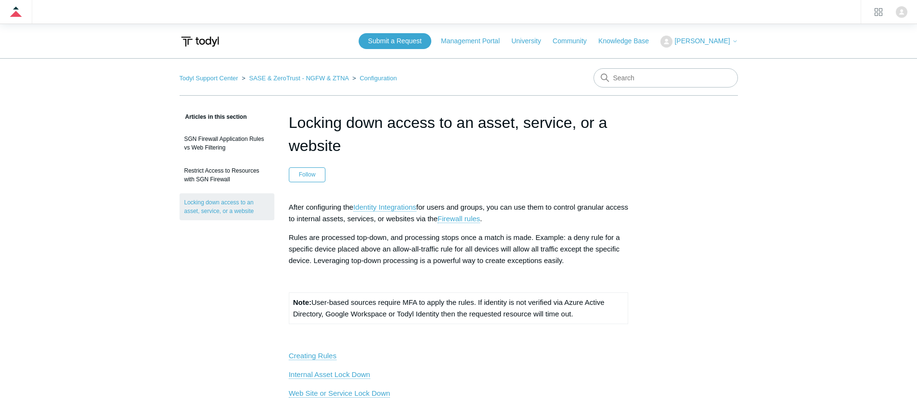
click at [344, 113] on h1 "Locking down access to an asset, service, or a website" at bounding box center [459, 134] width 340 height 46
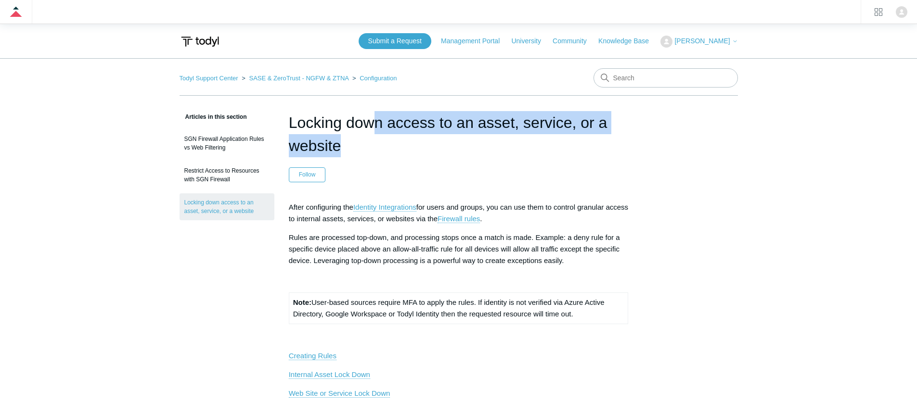
click at [344, 113] on h1 "Locking down access to an asset, service, or a website" at bounding box center [459, 134] width 340 height 46
click at [344, 114] on h1 "Locking down access to an asset, service, or a website" at bounding box center [459, 134] width 340 height 46
copy header "Locking down access to an asset, service, or a website"
click at [445, 202] on p "After configuring the Identity Integrations for users and groups, you can use t…" at bounding box center [459, 213] width 340 height 23
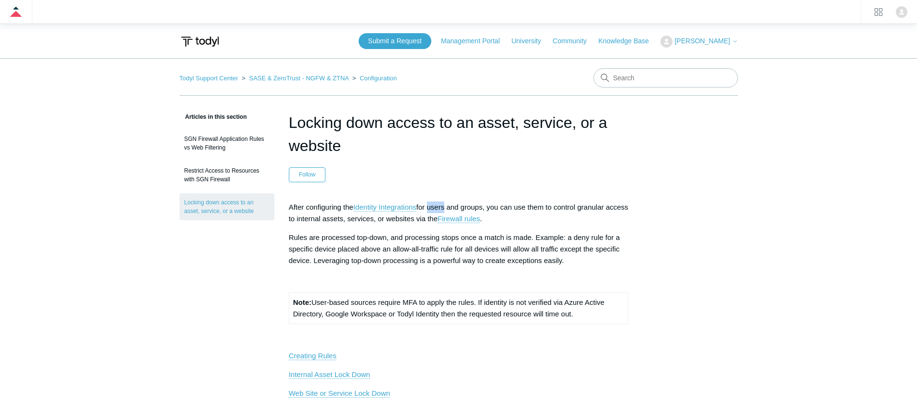
click at [445, 202] on p "After configuring the Identity Integrations for users and groups, you can use t…" at bounding box center [459, 213] width 340 height 23
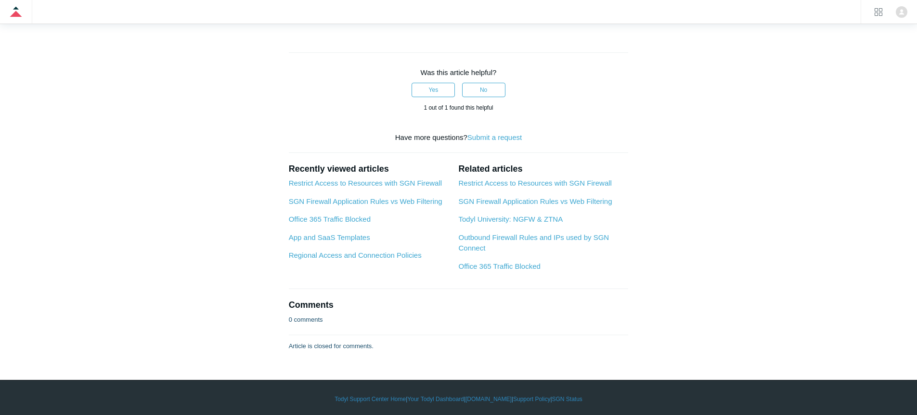
scroll to position [1076, 0]
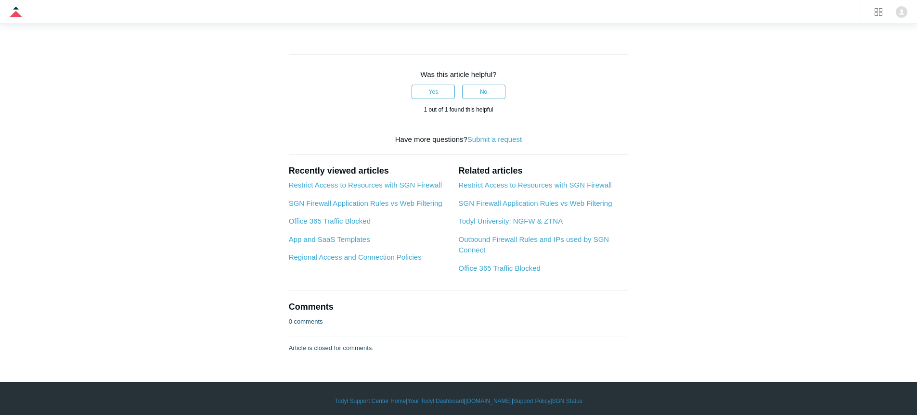
drag, startPoint x: 445, startPoint y: 202, endPoint x: 465, endPoint y: 146, distance: 59.2
copy div "After configuring the Identity Integrations for users and groups, you can use t…"
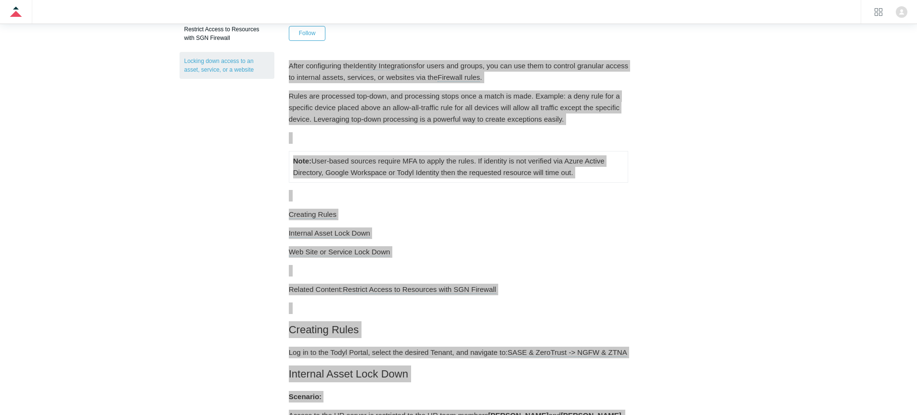
scroll to position [0, 0]
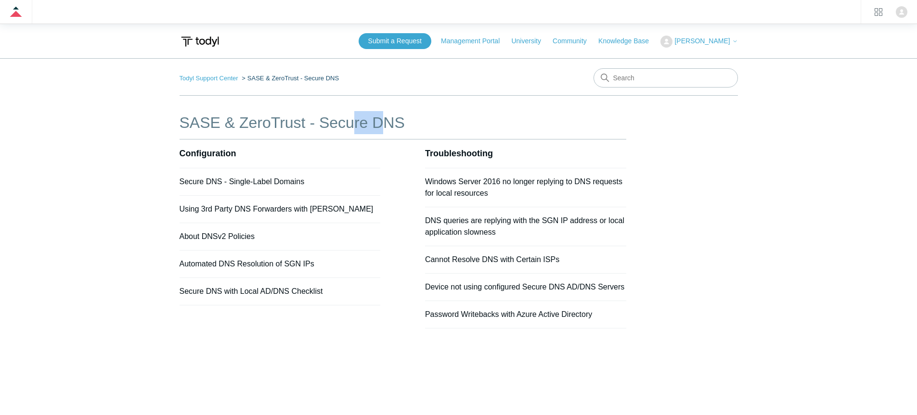
drag, startPoint x: 351, startPoint y: 123, endPoint x: 379, endPoint y: 122, distance: 27.9
click at [379, 122] on h1 "SASE & ZeroTrust - Secure DNS" at bounding box center [403, 122] width 447 height 23
click at [378, 122] on h1 "SASE & ZeroTrust - Secure DNS" at bounding box center [403, 122] width 447 height 23
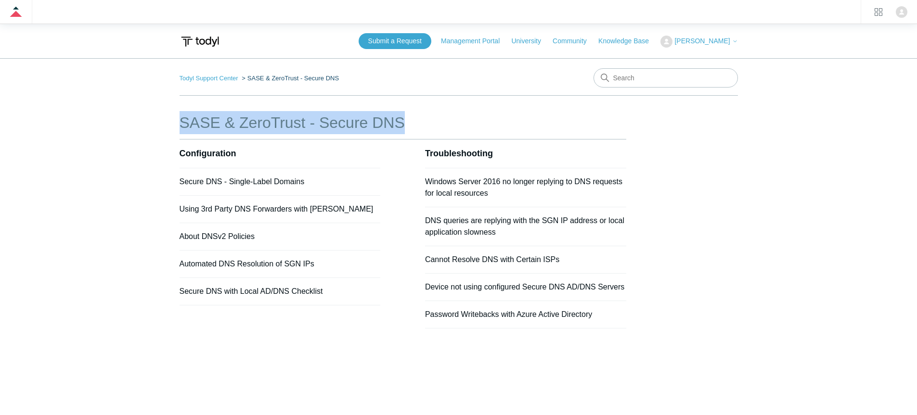
click at [378, 122] on h1 "SASE & ZeroTrust - Secure DNS" at bounding box center [403, 122] width 447 height 23
copy div "SASE & ZeroTrust - Secure DNS"
click at [248, 144] on h2 "Configuration" at bounding box center [280, 154] width 201 height 29
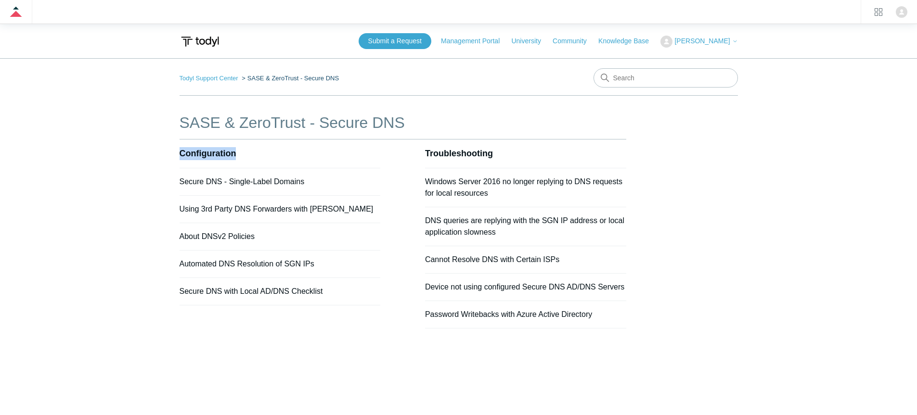
click at [248, 144] on h2 "Configuration" at bounding box center [280, 154] width 201 height 29
click at [247, 144] on h2 "Configuration" at bounding box center [280, 154] width 201 height 29
copy section "Configuration"
drag, startPoint x: 278, startPoint y: 207, endPoint x: 243, endPoint y: 229, distance: 41.4
click at [505, 153] on h2 "Troubleshooting" at bounding box center [525, 154] width 201 height 29
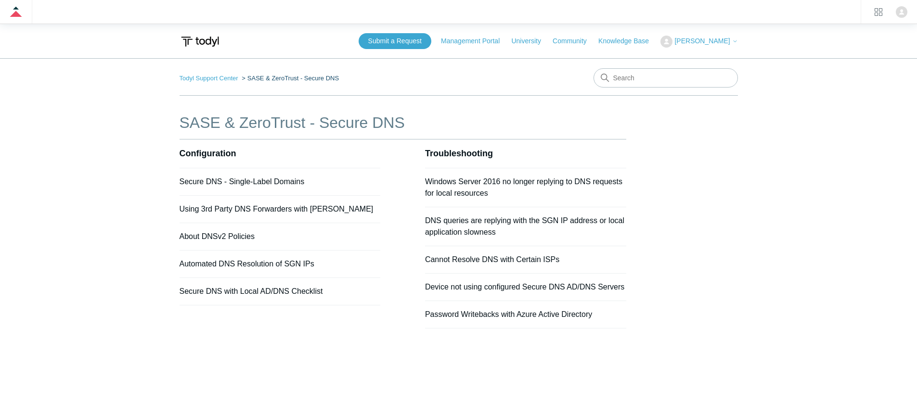
click at [505, 153] on h2 "Troubleshooting" at bounding box center [525, 154] width 201 height 29
copy section "Troubleshooting"
drag, startPoint x: 536, startPoint y: 312, endPoint x: 540, endPoint y: 301, distance: 11.6
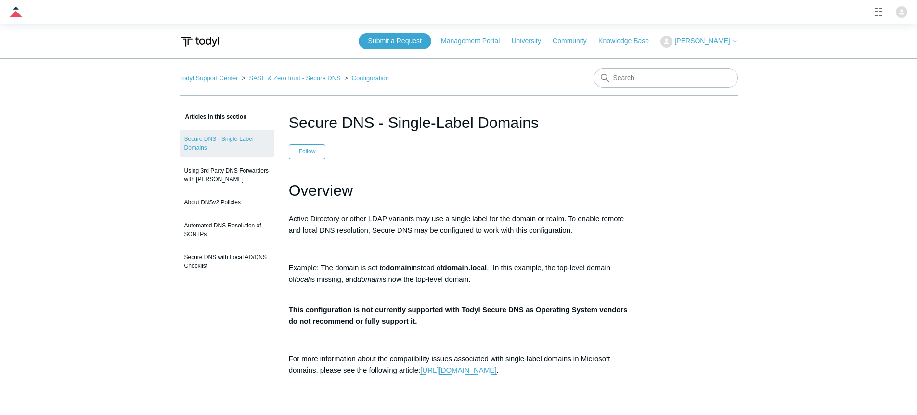
click at [386, 121] on h1 "Secure DNS - Single-Label Domains" at bounding box center [459, 122] width 340 height 23
copy header "Secure DNS - Single-Label Domains"
click at [385, 192] on h1 "Overview" at bounding box center [459, 191] width 340 height 25
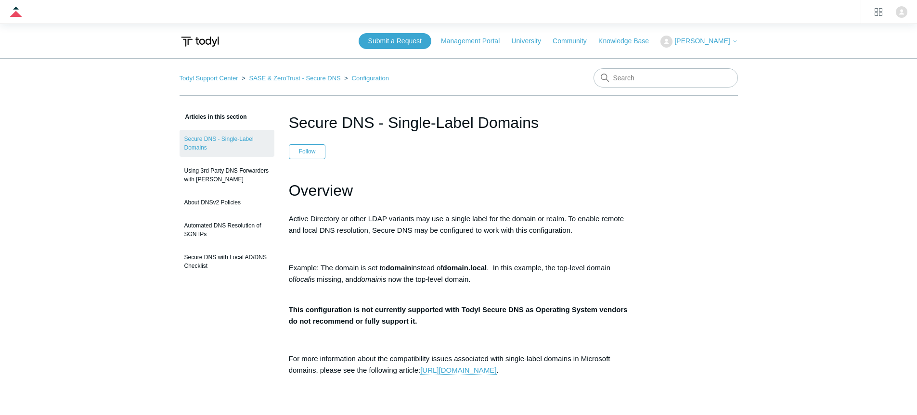
click at [385, 192] on h1 "Overview" at bounding box center [459, 191] width 340 height 25
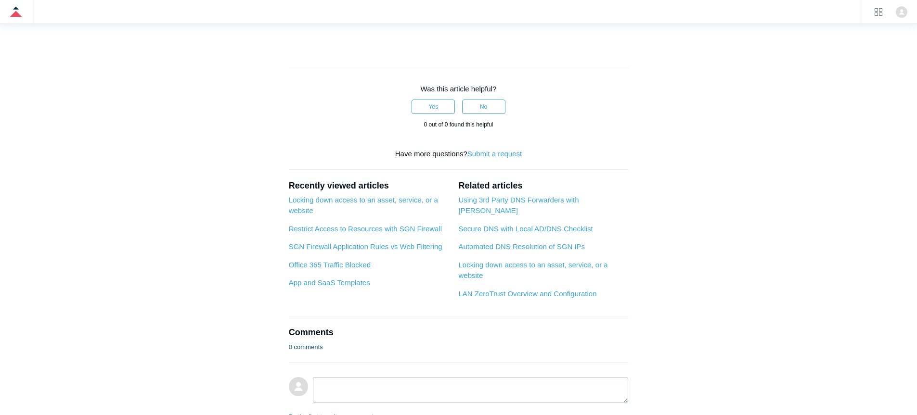
scroll to position [239, 0]
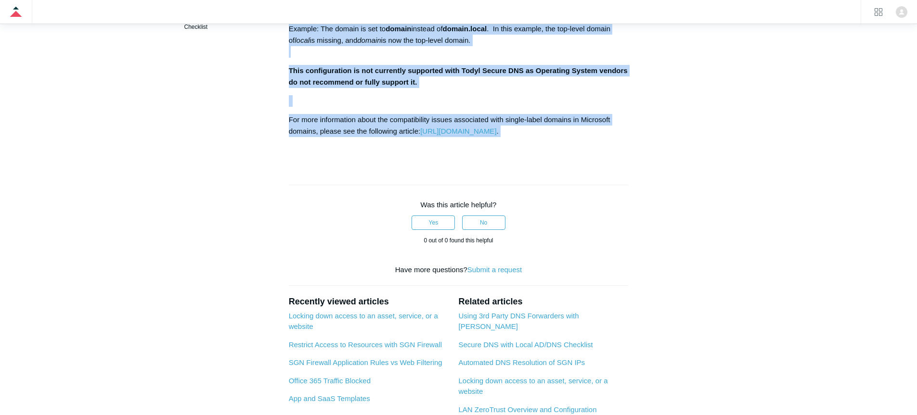
drag, startPoint x: 385, startPoint y: 192, endPoint x: 500, endPoint y: 139, distance: 126.7
click at [500, 139] on div "Overview Active Directory or other LDAP variants may use a single label for the…" at bounding box center [459, 47] width 340 height 217
copy div "Overview Active Directory or other LDAP variants may use a single label for the…"
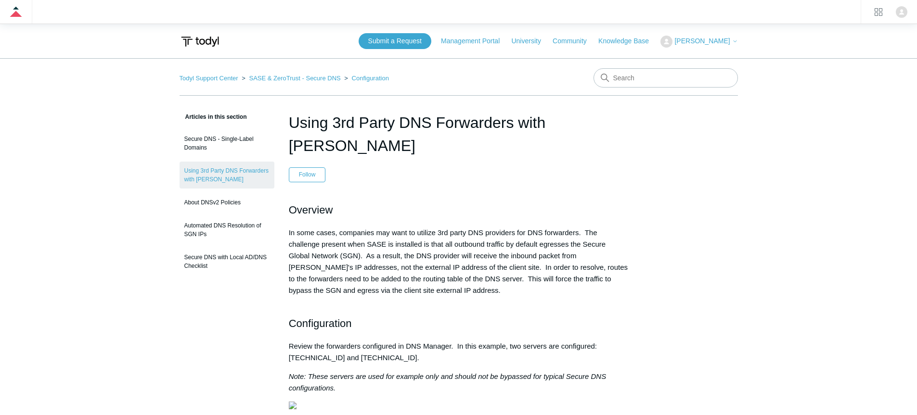
click at [394, 118] on h1 "Using 3rd Party DNS Forwarders with [PERSON_NAME]" at bounding box center [459, 134] width 340 height 46
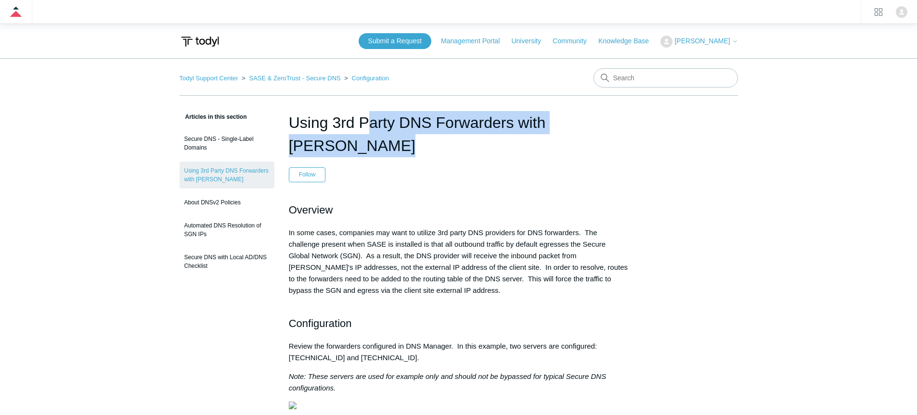
click at [395, 118] on h1 "Using 3rd Party DNS Forwarders with [PERSON_NAME]" at bounding box center [459, 134] width 340 height 46
copy header "Using 3rd Party DNS Forwarders with [PERSON_NAME]"
click at [368, 202] on h2 "Overview" at bounding box center [459, 210] width 340 height 17
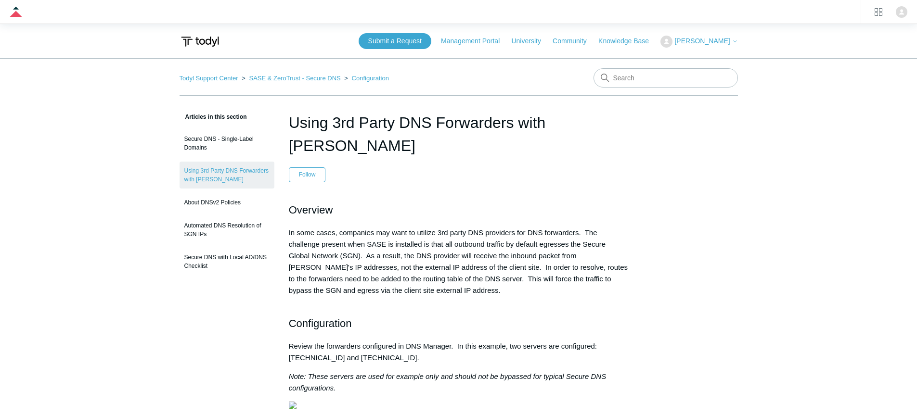
click at [368, 202] on h2 "Overview" at bounding box center [459, 210] width 340 height 17
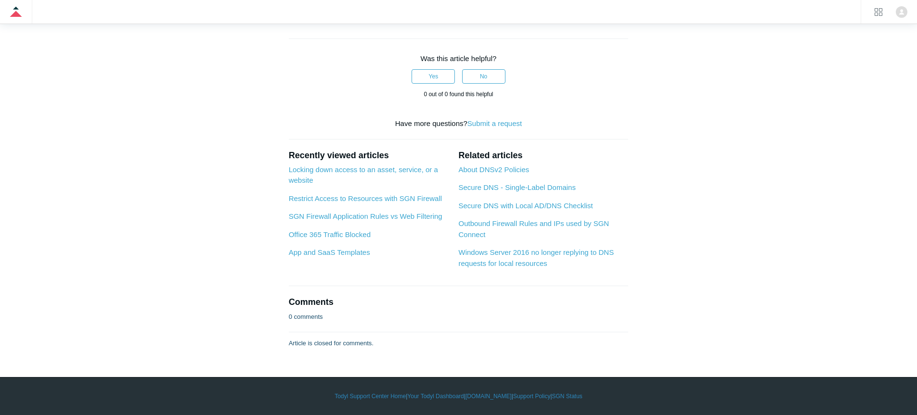
scroll to position [632, 0]
drag, startPoint x: 368, startPoint y: 184, endPoint x: 440, endPoint y: 146, distance: 80.8
copy div "Overview In some cases, companies may want to utilize 3rd party DNS providers f…"
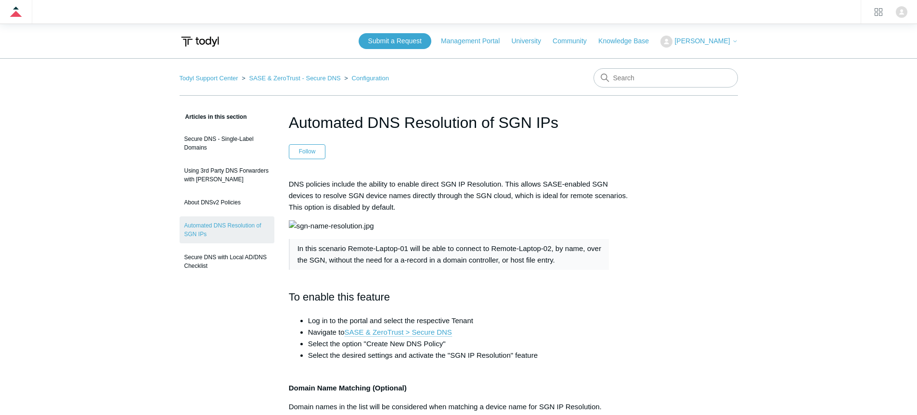
click at [427, 119] on h1 "Automated DNS Resolution of SGN IPs" at bounding box center [459, 122] width 340 height 23
click at [427, 120] on h1 "Automated DNS Resolution of SGN IPs" at bounding box center [459, 122] width 340 height 23
copy header "Automated DNS Resolution of SGN IPs"
click at [424, 182] on p "DNS policies include the ability to enable direct SGN IP Resolution. This allow…" at bounding box center [459, 196] width 340 height 35
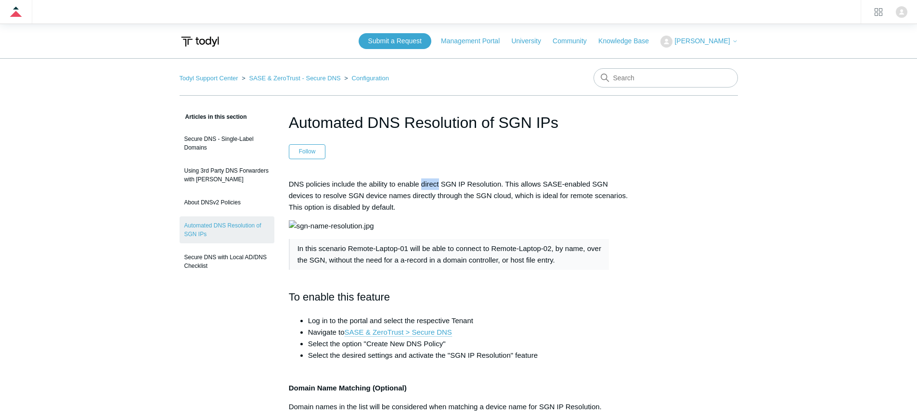
click at [424, 182] on p "DNS policies include the ability to enable direct SGN IP Resolution. This allow…" at bounding box center [459, 196] width 340 height 35
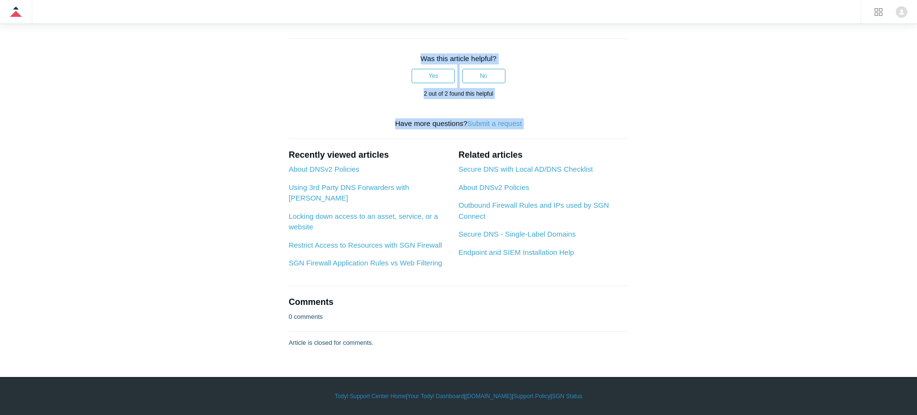
scroll to position [599, 0]
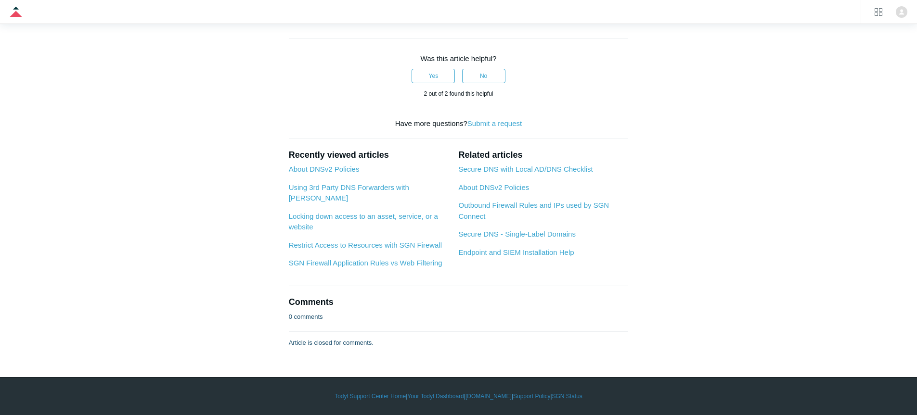
drag, startPoint x: 424, startPoint y: 182, endPoint x: 518, endPoint y: 82, distance: 137.9
copy article "DNS policies include the ability to enable direct SGN IP Resolution. This allow…"
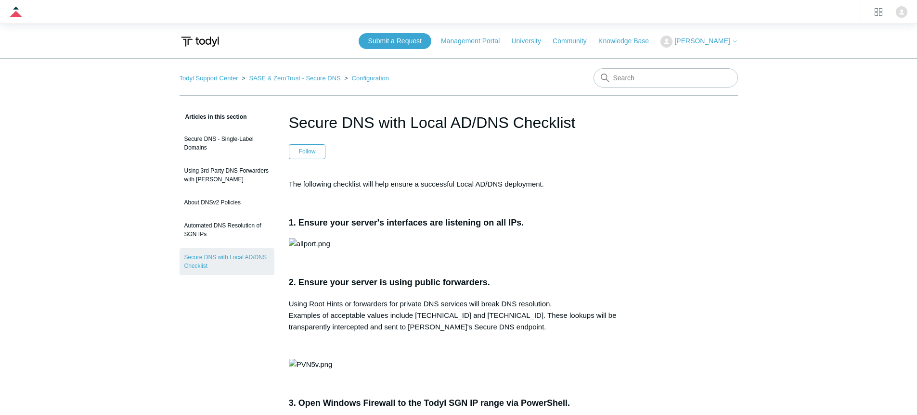
click at [412, 133] on h1 "Secure DNS with Local AD/DNS Checklist" at bounding box center [459, 122] width 340 height 23
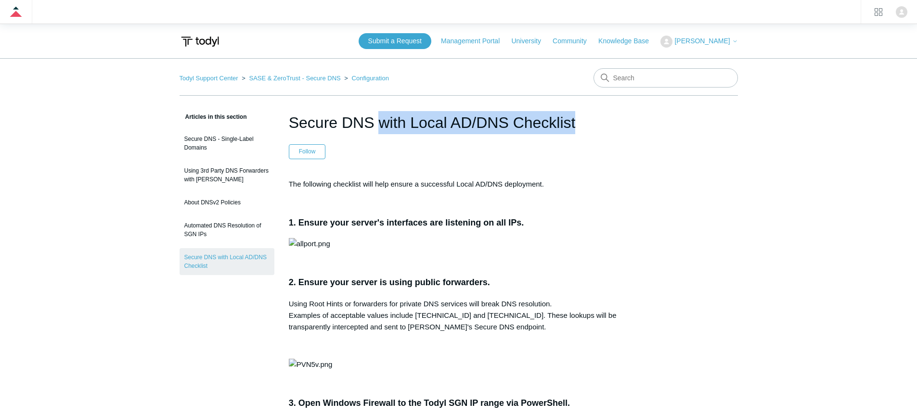
click at [411, 133] on h1 "Secure DNS with Local AD/DNS Checklist" at bounding box center [459, 122] width 340 height 23
copy header "Secure DNS with Local AD/DNS Checklist"
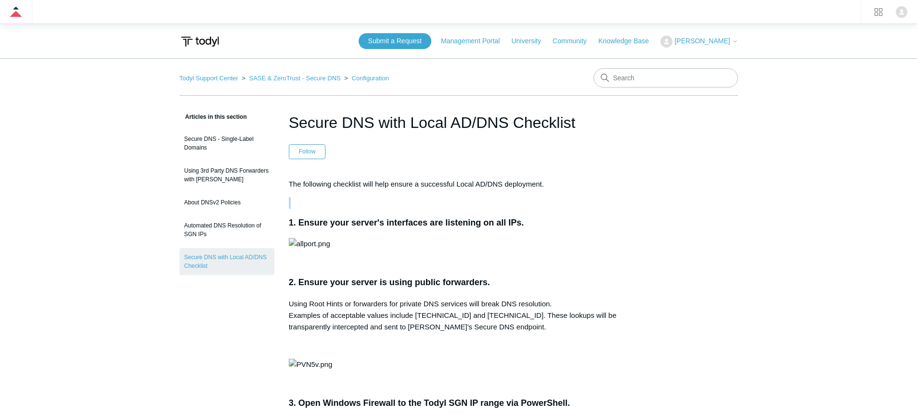
click at [301, 183] on p "The following checklist will help ensure a successful Local AD/DNS deployment." at bounding box center [459, 185] width 340 height 12
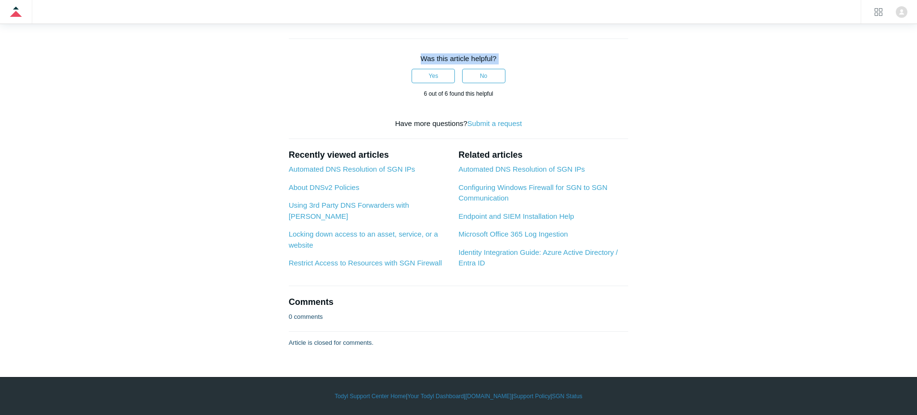
scroll to position [1773, 0]
drag, startPoint x: 301, startPoint y: 183, endPoint x: 545, endPoint y: 101, distance: 257.4
copy article "The following checklist will help ensure a successful Local AD/DNS deployment. …"
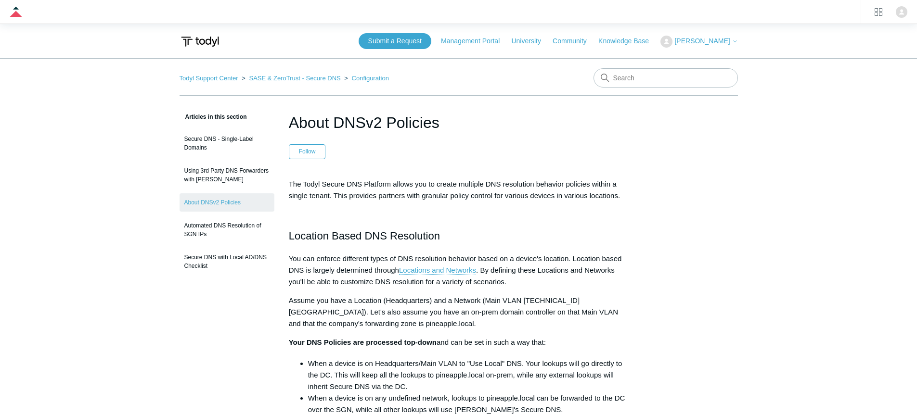
click at [337, 111] on h1 "About DNSv2 Policies" at bounding box center [459, 122] width 340 height 23
copy header "About DNSv2 Policies"
click at [400, 187] on p "The Todyl Secure DNS Platform allows you to create multiple DNS resolution beha…" at bounding box center [459, 190] width 340 height 23
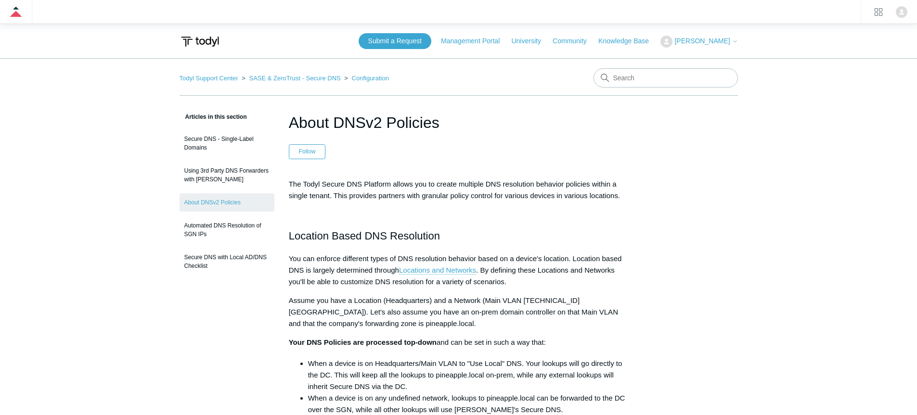
click at [400, 187] on p "The Todyl Secure DNS Platform allows you to create multiple DNS resolution beha…" at bounding box center [459, 190] width 340 height 23
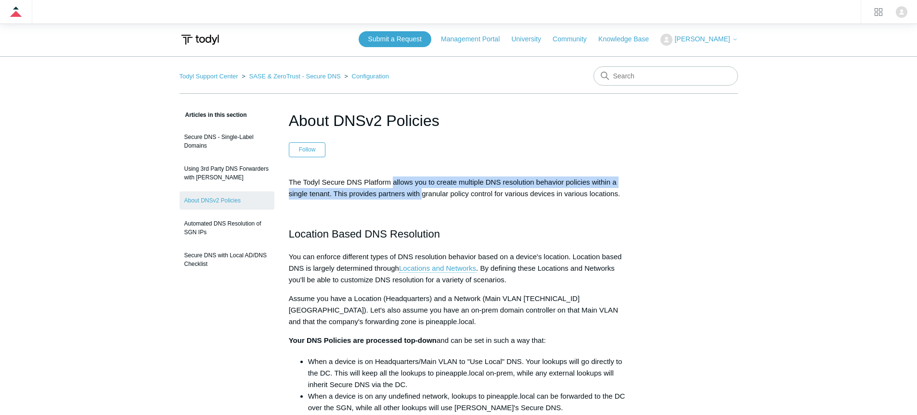
drag, startPoint x: 400, startPoint y: 187, endPoint x: 422, endPoint y: 192, distance: 23.0
click at [422, 194] on p "The Todyl Secure DNS Platform allows you to create multiple DNS resolution beha…" at bounding box center [459, 188] width 340 height 23
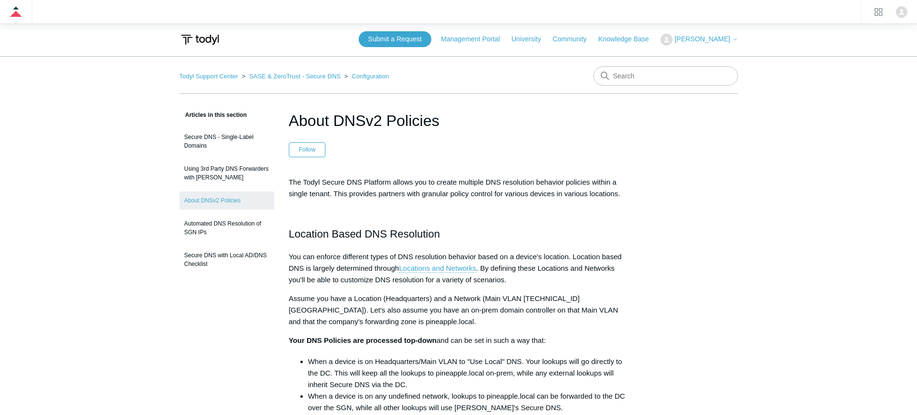
click at [420, 181] on p "The Todyl Secure DNS Platform allows you to create multiple DNS resolution beha…" at bounding box center [459, 188] width 340 height 23
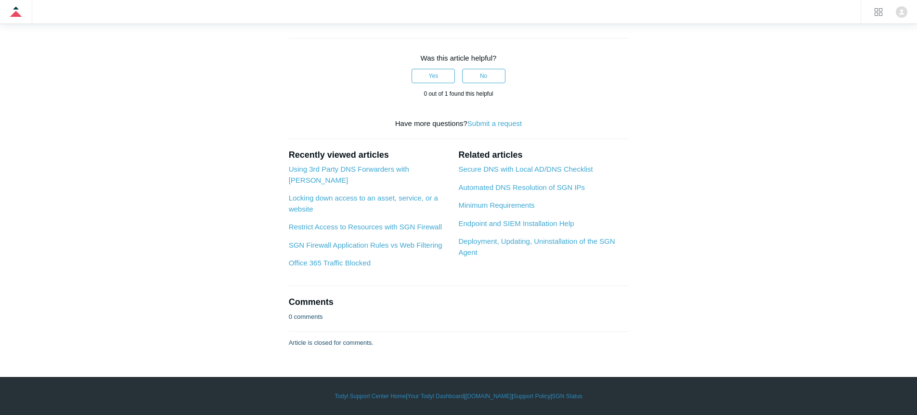
scroll to position [3358, 0]
drag, startPoint x: 420, startPoint y: 181, endPoint x: 485, endPoint y: 86, distance: 115.8
copy div "The Todyl Secure DNS Platform allows you to create multiple DNS resolution beha…"
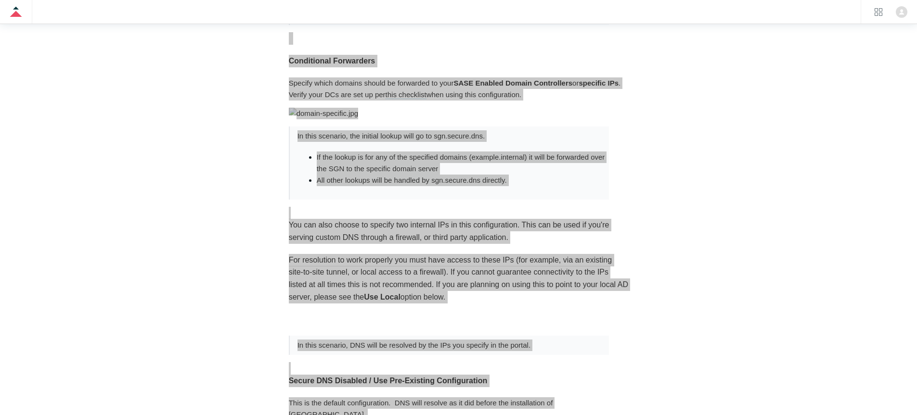
scroll to position [0, 0]
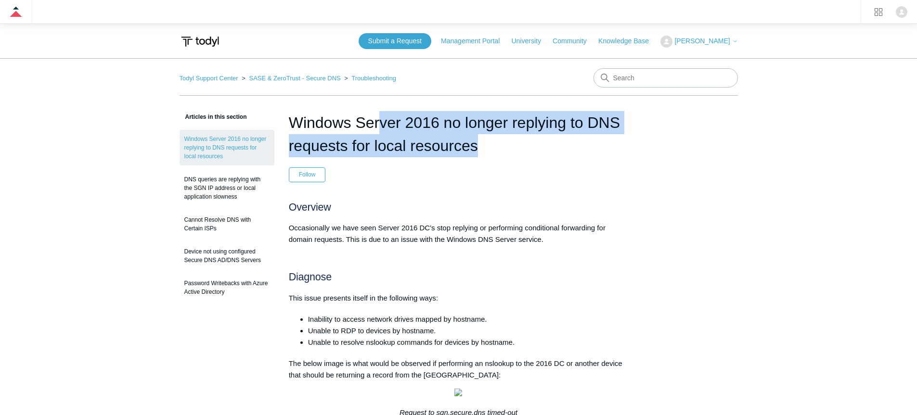
copy header "Windows Server 2016 no longer replying to DNS requests for local resources"
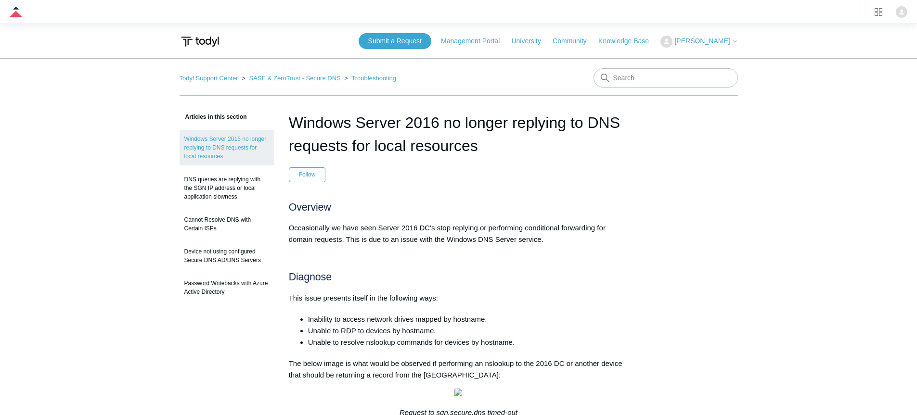
click at [362, 214] on div "Overview Occasionally we have seen Server 2016 DC's stop replying or performing…" at bounding box center [459, 416] width 340 height 428
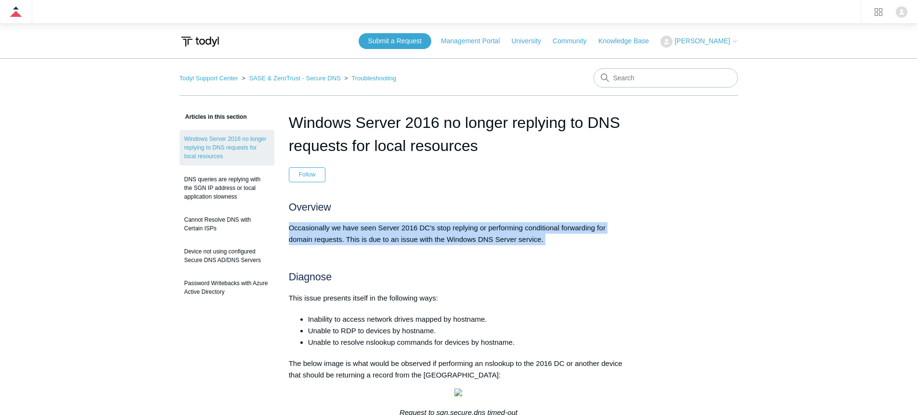
click at [362, 214] on div "Overview Occasionally we have seen Server 2016 DC's stop replying or performing…" at bounding box center [459, 416] width 340 height 428
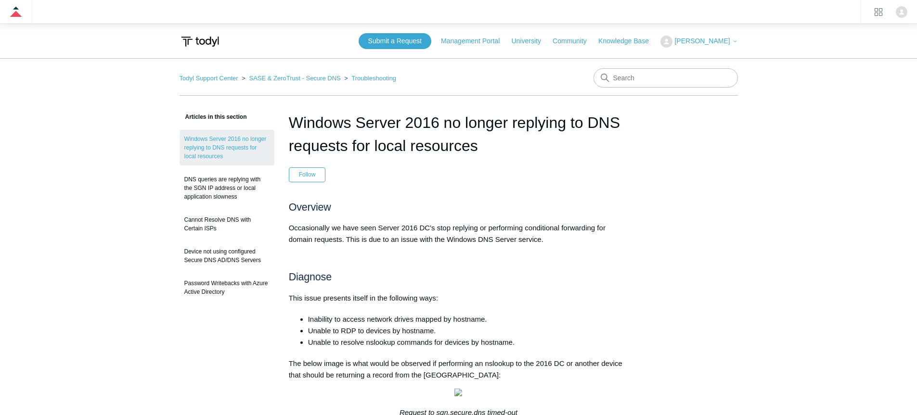
click at [362, 205] on h2 "Overview" at bounding box center [459, 208] width 340 height 13
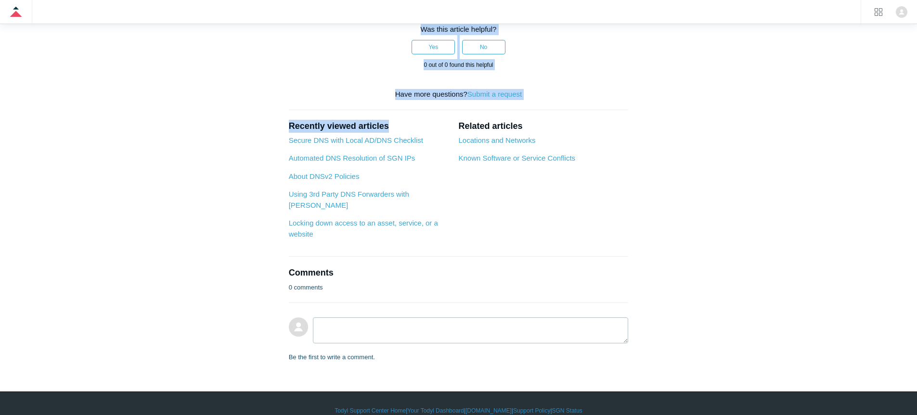
scroll to position [492, 0]
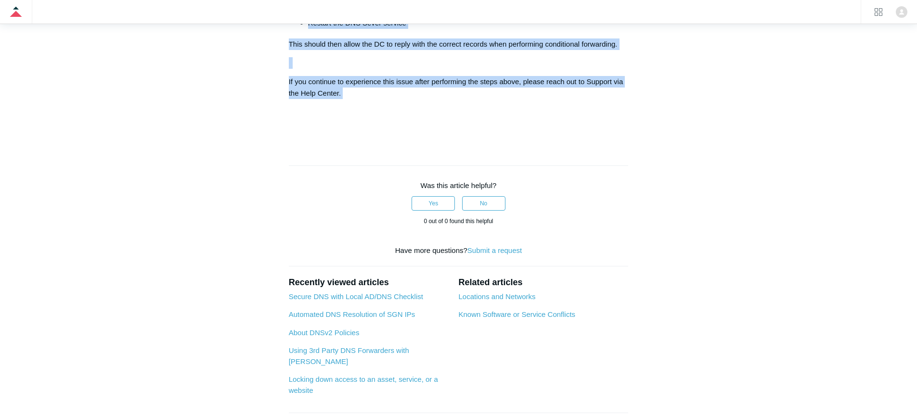
drag, startPoint x: 362, startPoint y: 205, endPoint x: 409, endPoint y: 151, distance: 72.0
copy div "Overview Occasionally we have seen Server 2016 DC's stop replying or performing…"
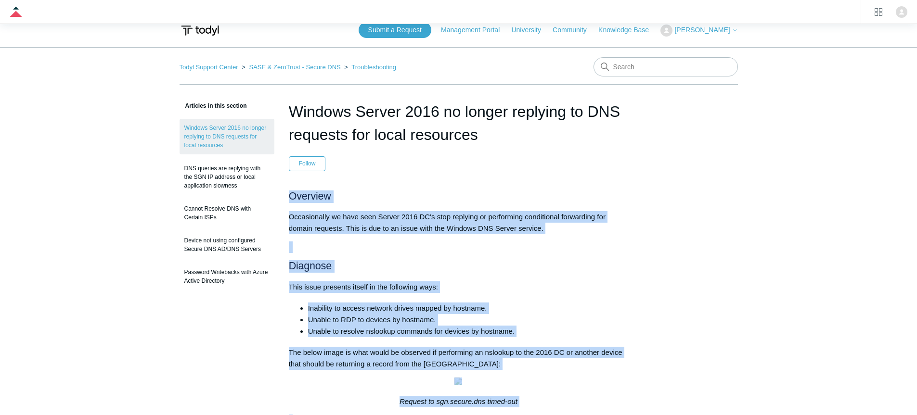
scroll to position [0, 0]
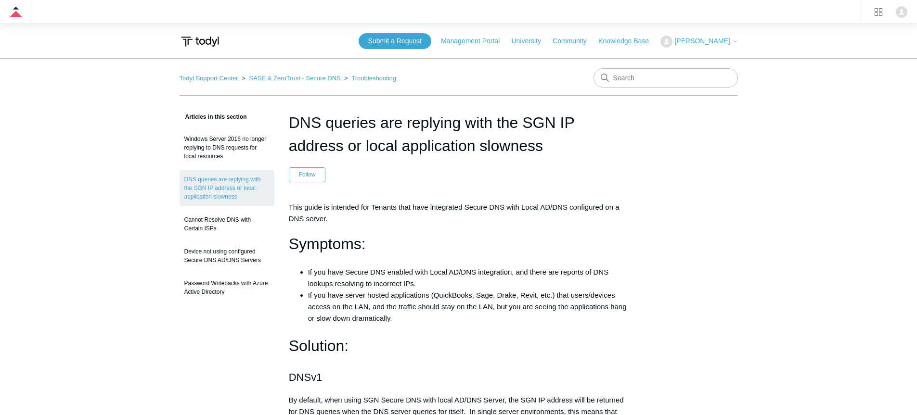
click at [385, 124] on h1 "DNS queries are replying with the SGN IP address or local application slowness" at bounding box center [459, 134] width 340 height 46
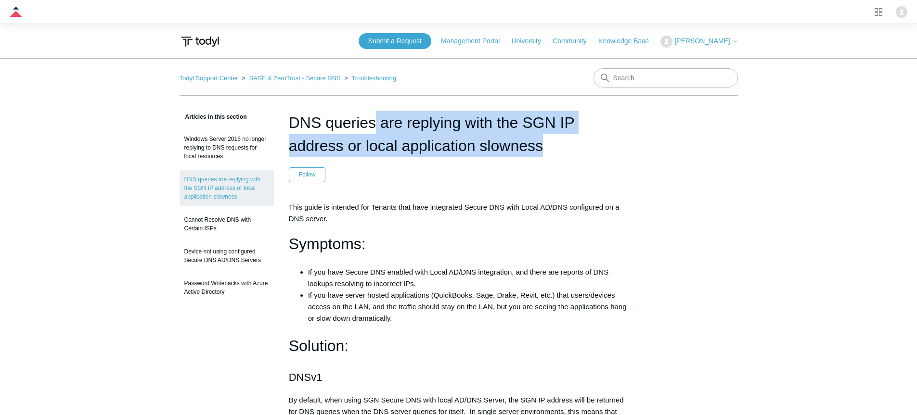
click at [385, 124] on h1 "DNS queries are replying with the SGN IP address or local application slowness" at bounding box center [459, 134] width 340 height 46
copy header "DNS queries are replying with the SGN IP address or local application slowness"
click at [298, 205] on p "This guide is intended for Tenants that have integrated Secure DNS with Local A…" at bounding box center [459, 213] width 340 height 23
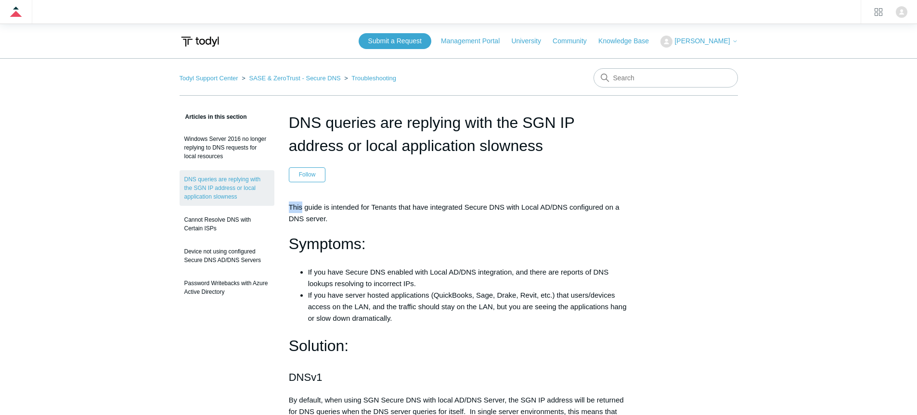
click at [298, 205] on p "This guide is intended for Tenants that have integrated Secure DNS with Local A…" at bounding box center [459, 213] width 340 height 23
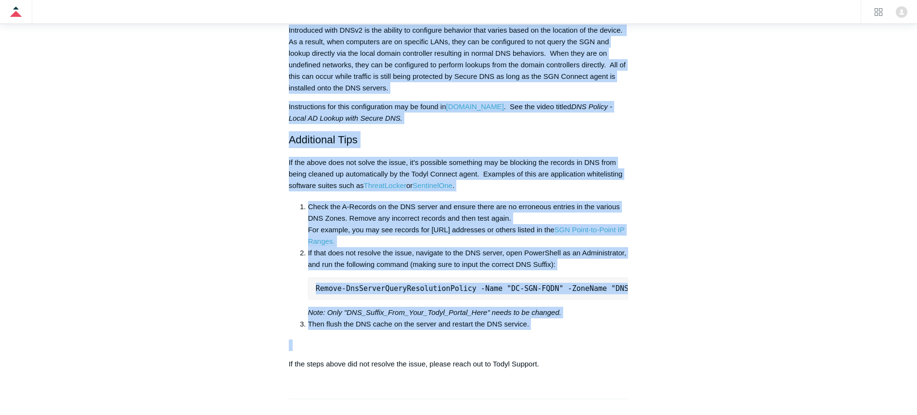
scroll to position [740, 0]
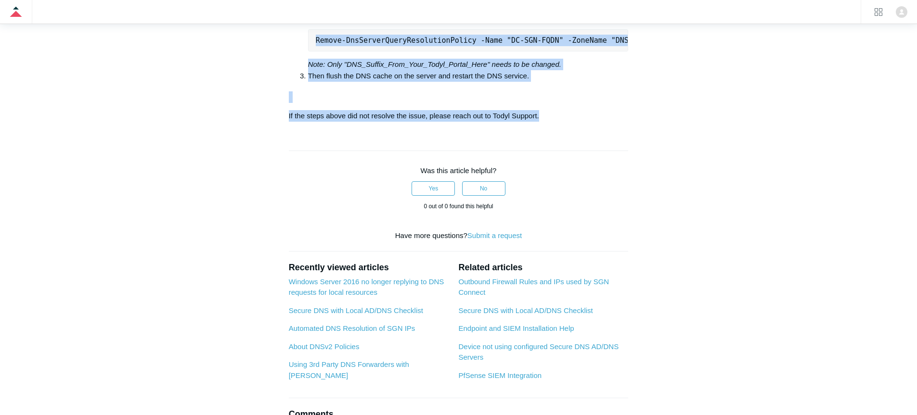
drag, startPoint x: 298, startPoint y: 205, endPoint x: 427, endPoint y: 212, distance: 129.7
copy article "This guide is intended for Tenants that have integrated Secure DNS with Local A…"
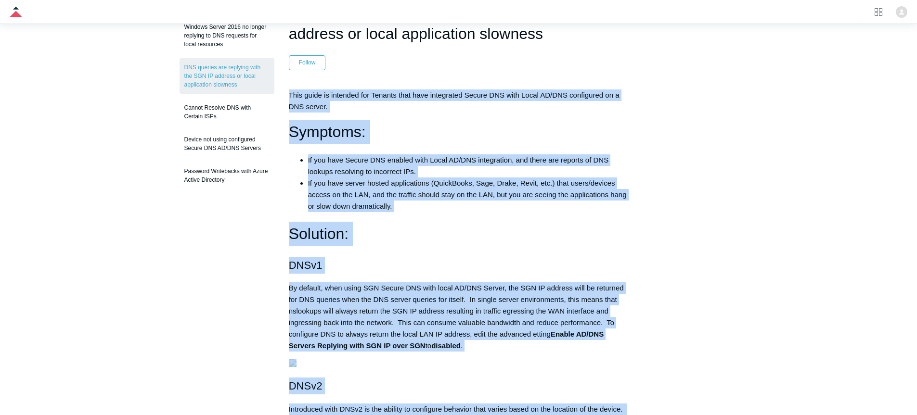
scroll to position [102, 0]
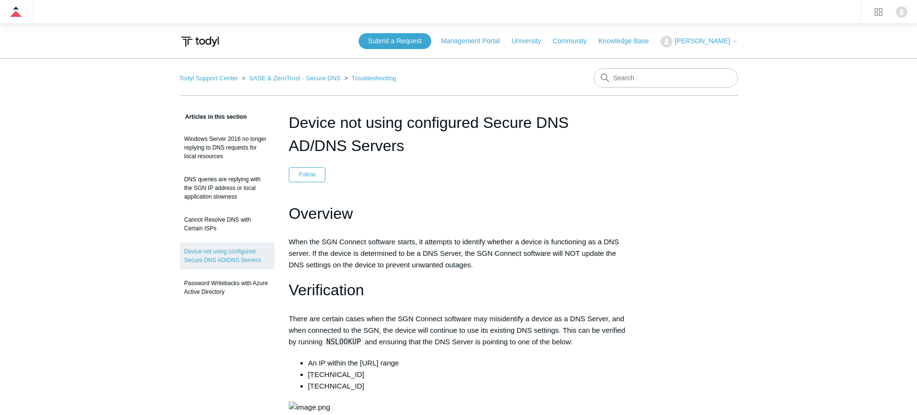
click at [391, 114] on h1 "Device not using configured Secure DNS AD/DNS Servers" at bounding box center [459, 134] width 340 height 46
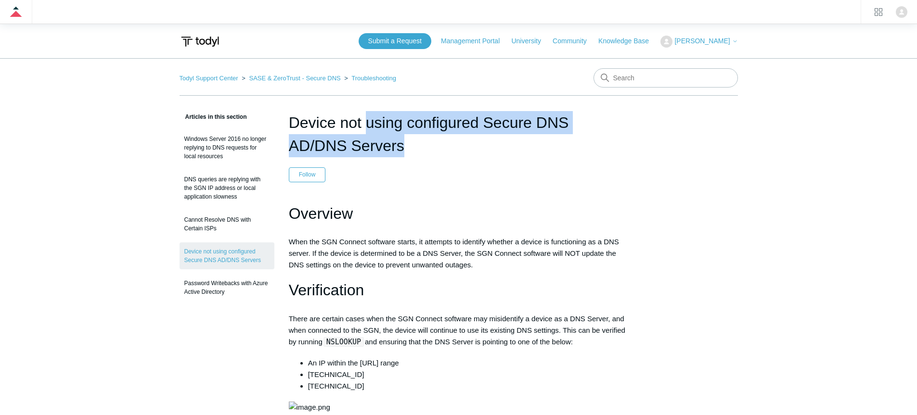
click at [391, 114] on h1 "Device not using configured Secure DNS AD/DNS Servers" at bounding box center [459, 134] width 340 height 46
copy header "Device not using configured Secure DNS AD/DNS Servers"
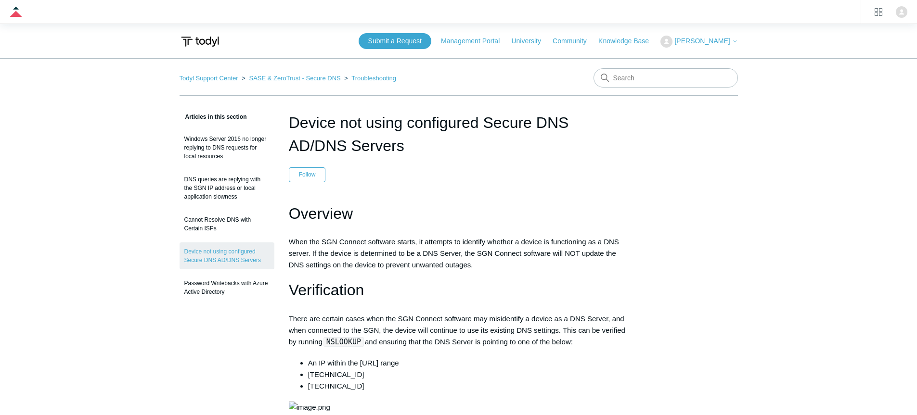
click at [418, 213] on h1 "Overview" at bounding box center [459, 214] width 340 height 25
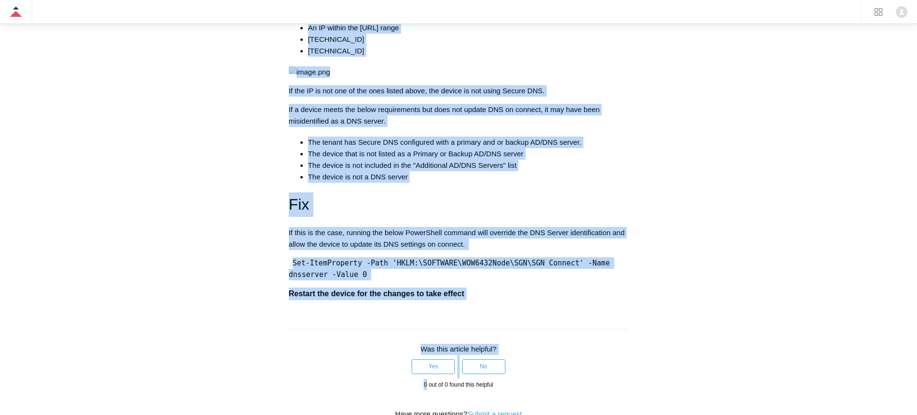
scroll to position [602, 0]
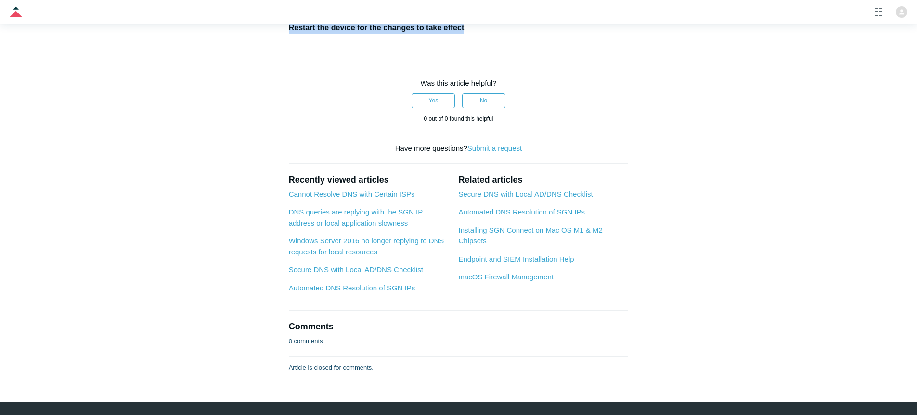
drag, startPoint x: 418, startPoint y: 213, endPoint x: 503, endPoint y: 75, distance: 162.7
copy article "Overview When the SGN Connect software starts, it attempts to identify whether …"
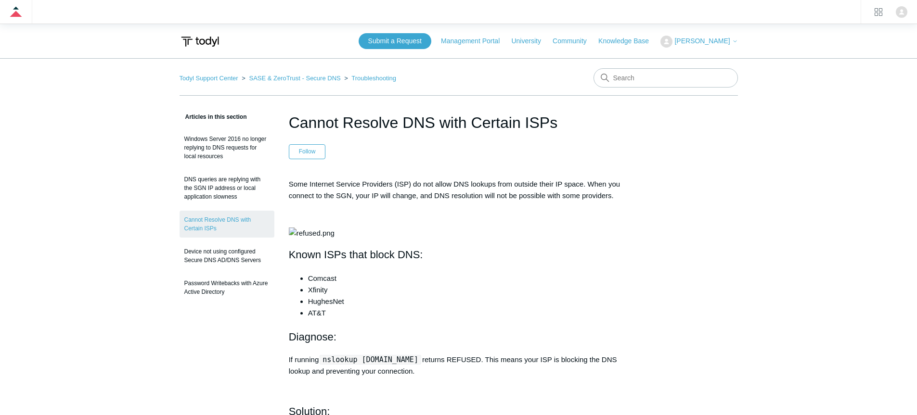
copy header "Cannot Resolve DNS with Certain ISPs"
click at [492, 185] on p "Some Internet Service Providers (ISP) do not allow DNS lookups from outside the…" at bounding box center [459, 190] width 340 height 23
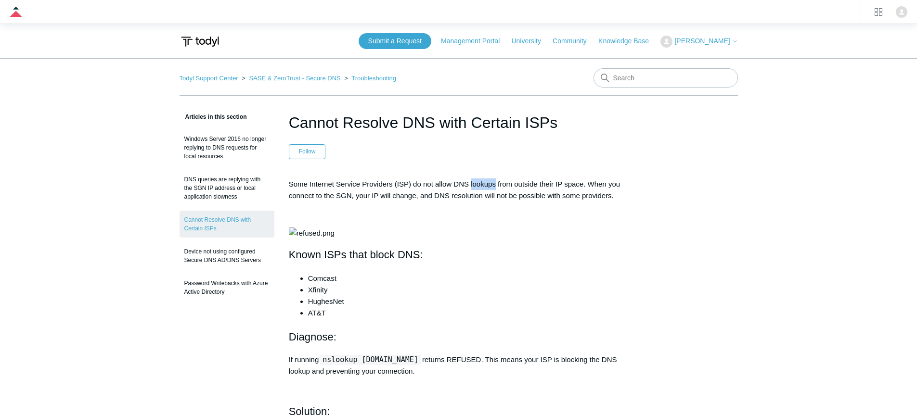
click at [492, 185] on p "Some Internet Service Providers (ISP) do not allow DNS lookups from outside the…" at bounding box center [459, 190] width 340 height 23
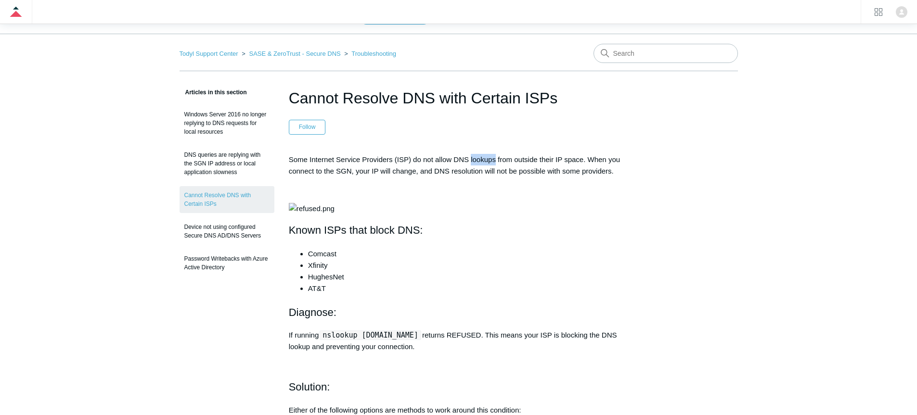
scroll to position [78, 0]
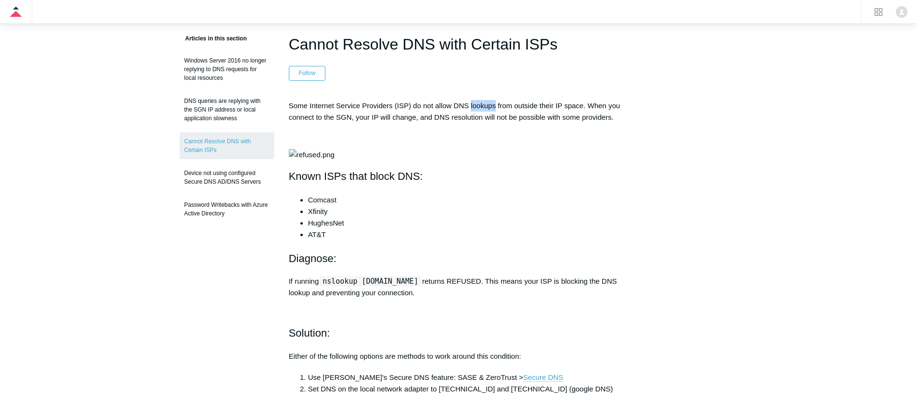
click at [493, 100] on p "Some Internet Service Providers (ISP) do not allow DNS lookups from outside the…" at bounding box center [459, 111] width 340 height 23
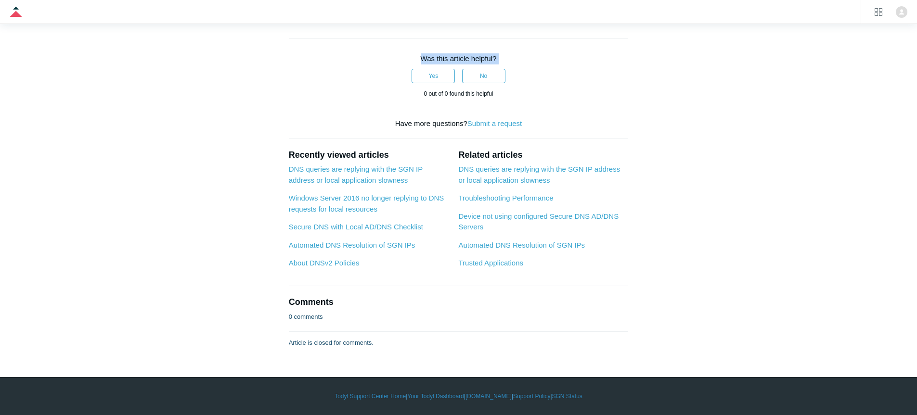
scroll to position [462, 0]
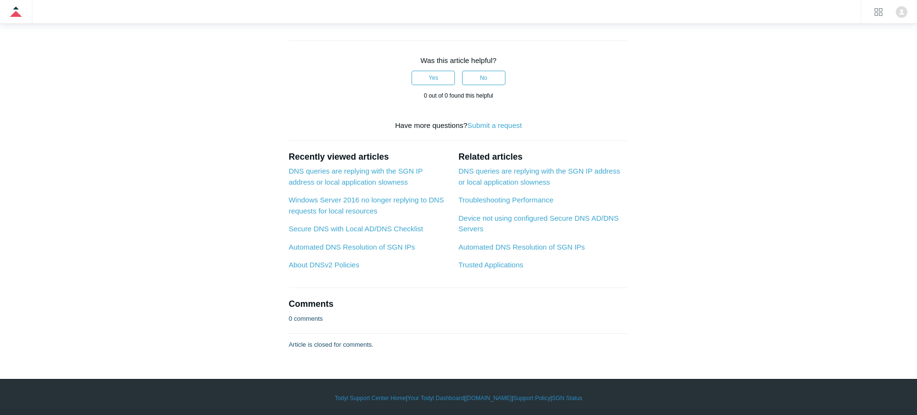
drag, startPoint x: 493, startPoint y: 100, endPoint x: 471, endPoint y: 95, distance: 23.1
click at [471, 95] on article "Cannot Resolve DNS with Certain ISPs Follow Not yet followed by anyone Some Int…" at bounding box center [458, -1] width 369 height 701
copy article "Some Internet Service Providers (ISP) do not allow DNS lookups from outside the…"
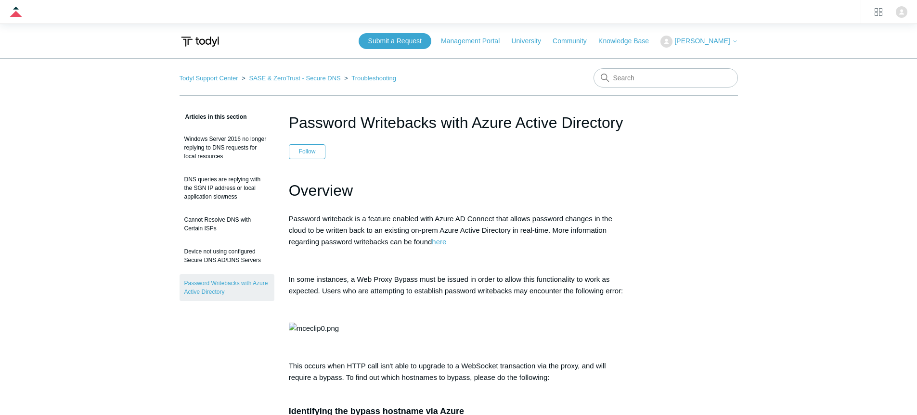
click at [440, 117] on h1 "Password Writebacks with Azure Active Directory" at bounding box center [459, 122] width 340 height 23
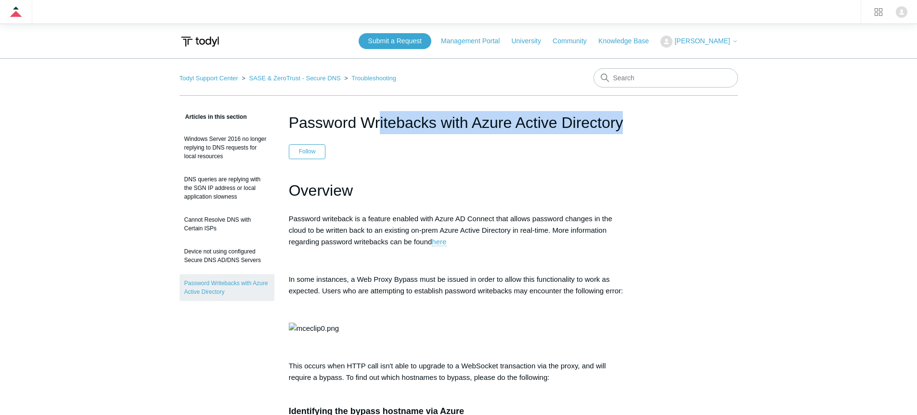
click at [440, 117] on h1 "Password Writebacks with Azure Active Directory" at bounding box center [459, 122] width 340 height 23
copy header "Password Writebacks with Azure Active Directory"
click at [357, 187] on h1 "Overview" at bounding box center [459, 191] width 340 height 25
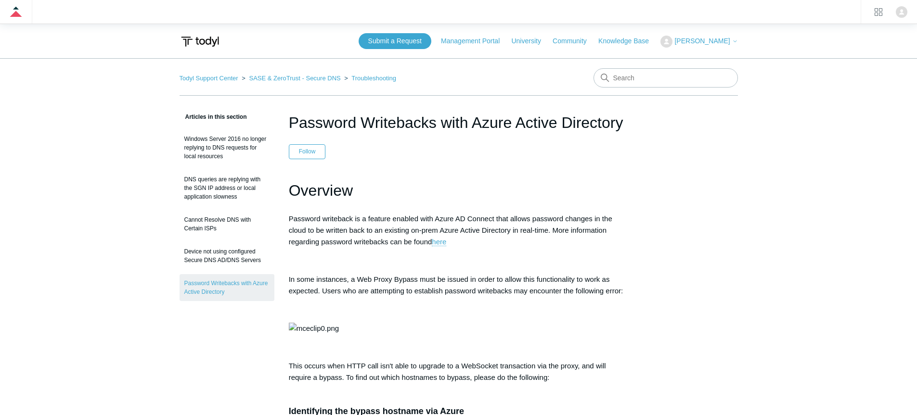
click at [356, 188] on h1 "Overview" at bounding box center [459, 191] width 340 height 25
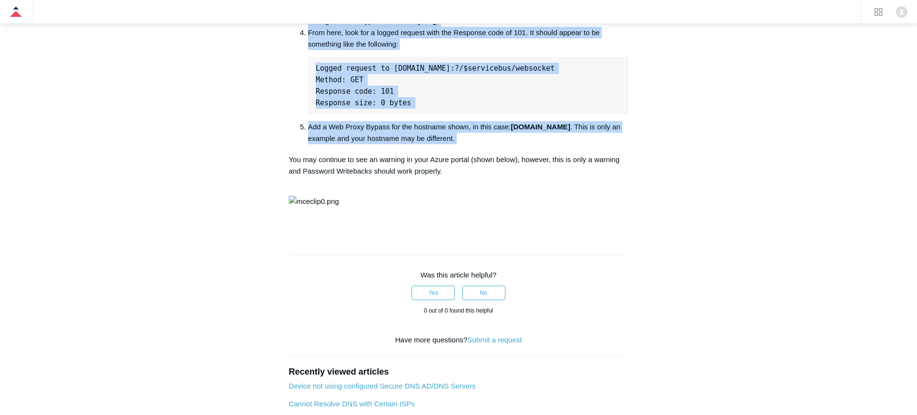
scroll to position [604, 0]
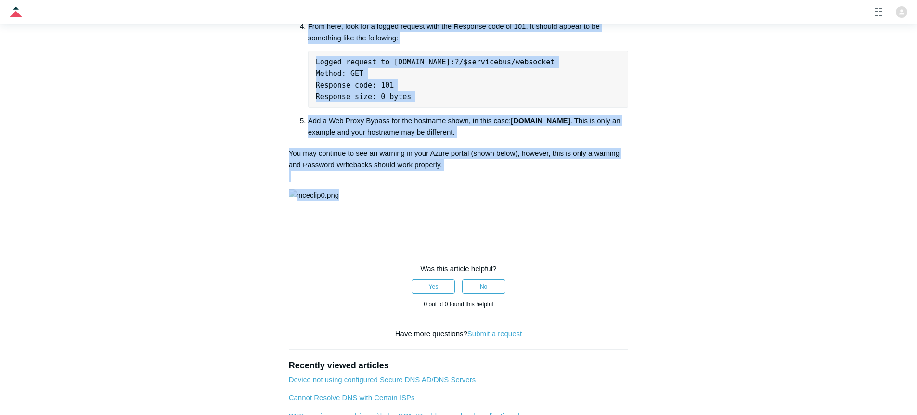
drag, startPoint x: 356, startPoint y: 188, endPoint x: 522, endPoint y: 246, distance: 175.7
copy div "Loremips Dolorsit ametconse ad e seddoei tempori utla Etdol MA Aliquae admi ven…"
